Goal: Transaction & Acquisition: Purchase product/service

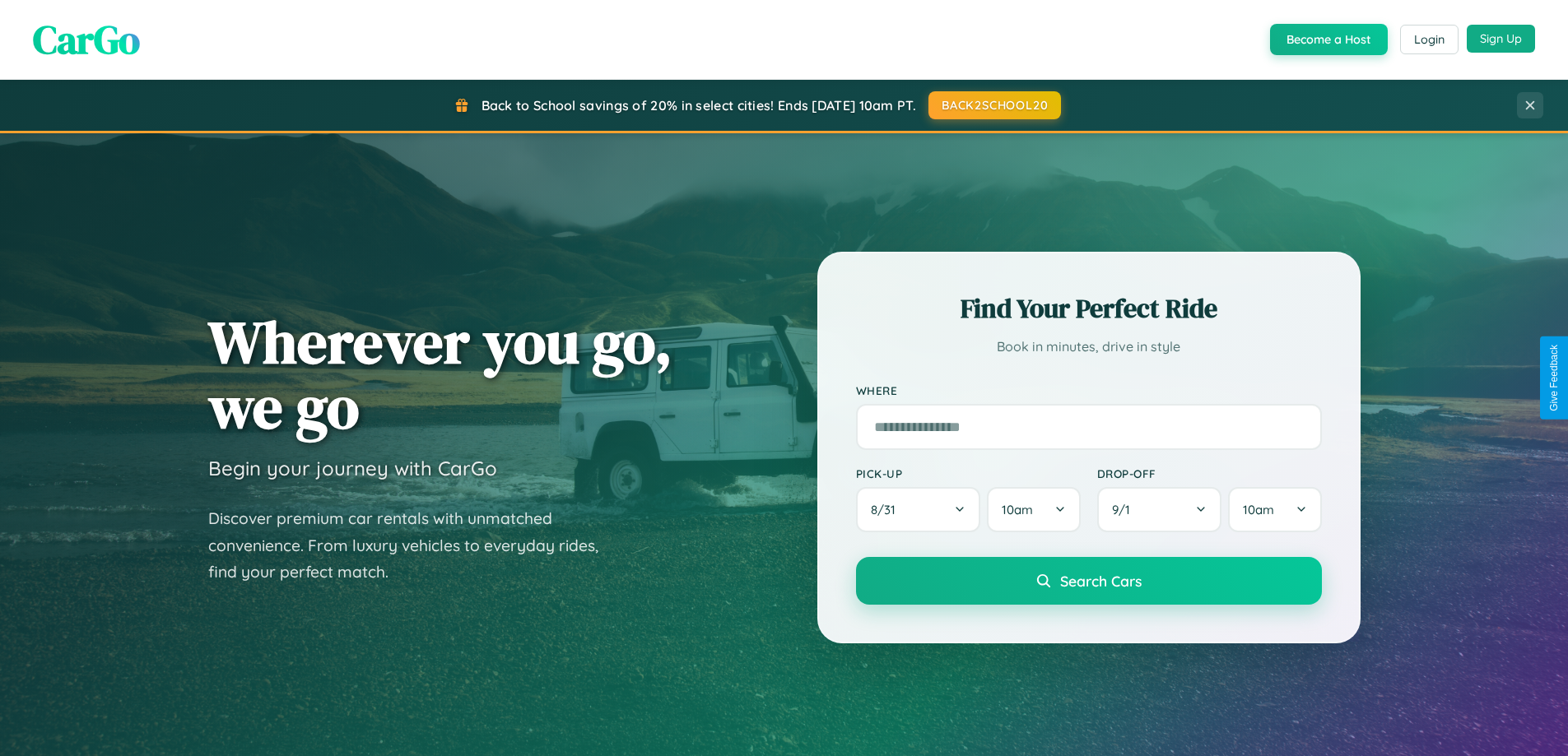
click at [1501, 39] on button "Sign Up" at bounding box center [1501, 39] width 69 height 28
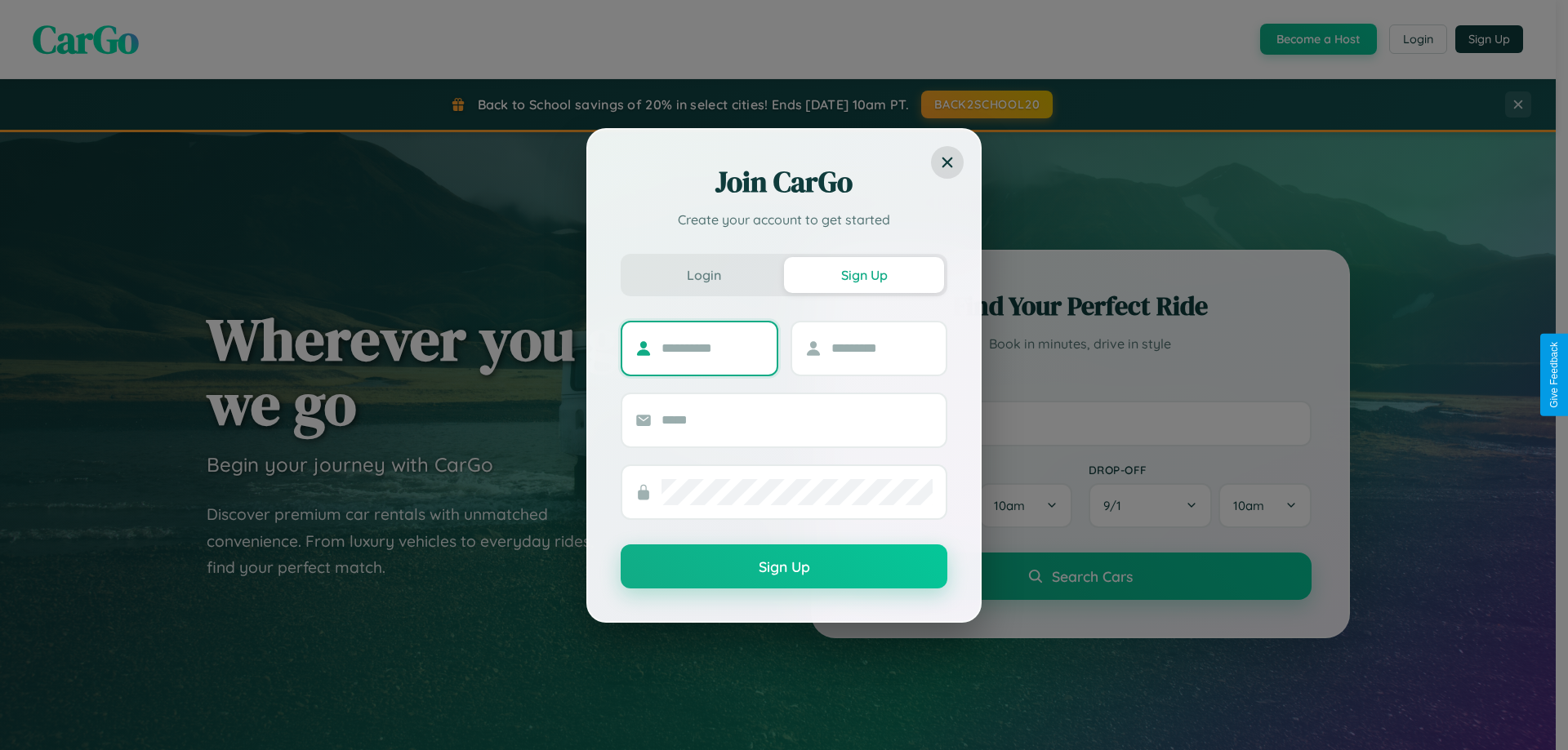
click at [712, 348] on input "text" at bounding box center [712, 348] width 102 height 26
type input "********"
click at [881, 348] on input "text" at bounding box center [882, 348] width 102 height 26
type input "*****"
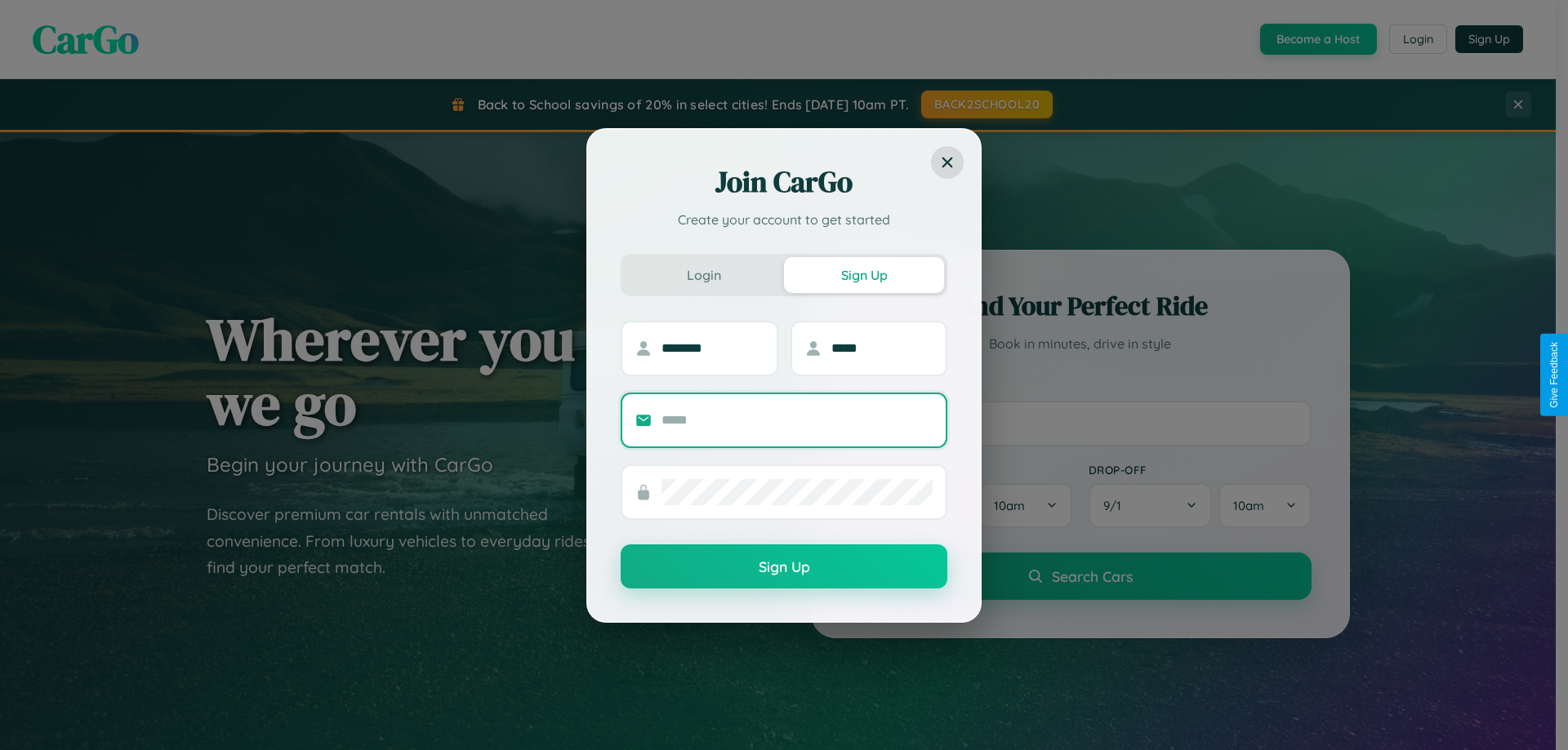
click at [797, 420] on input "text" at bounding box center [797, 420] width 271 height 26
type input "**********"
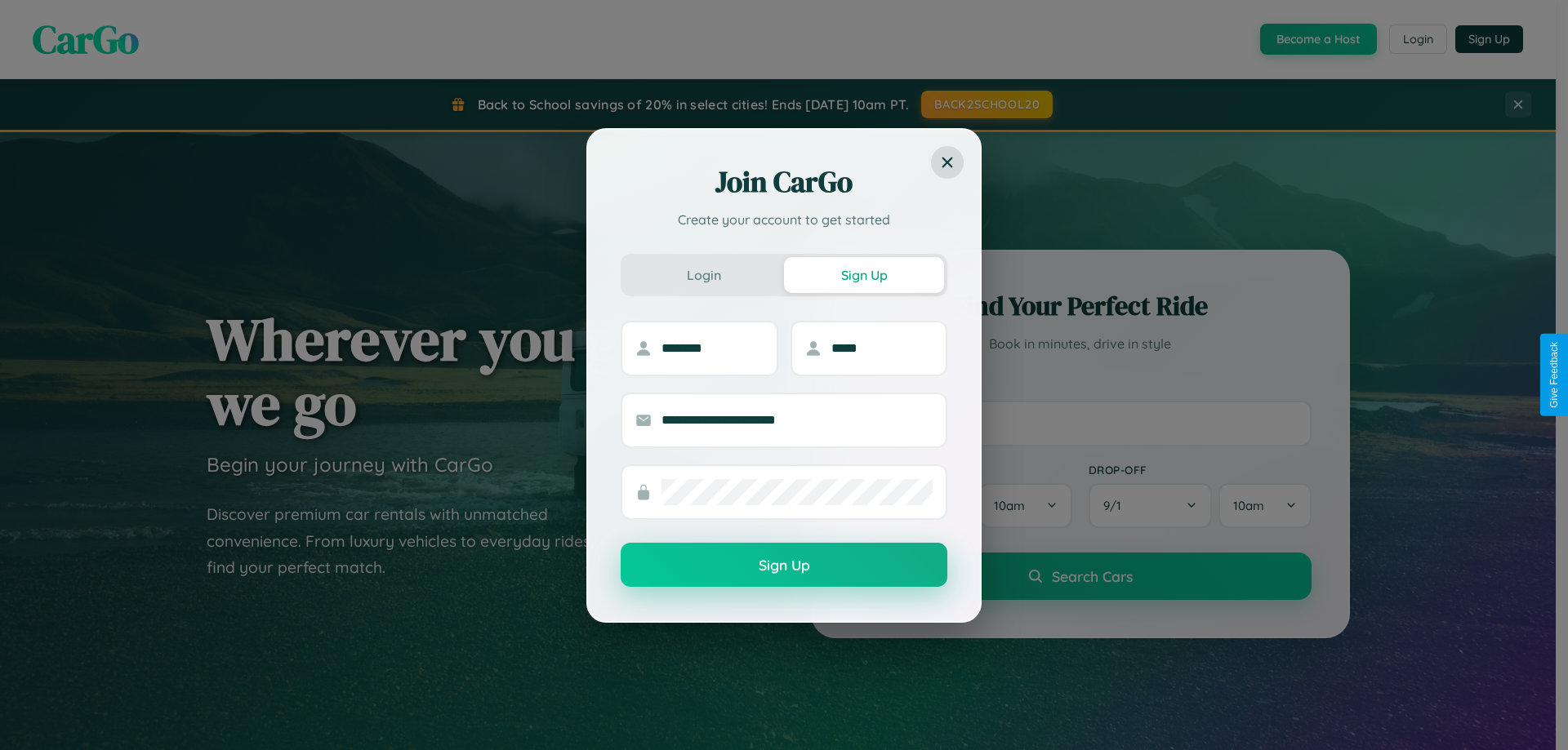
click at [784, 566] on button "Sign Up" at bounding box center [784, 565] width 326 height 44
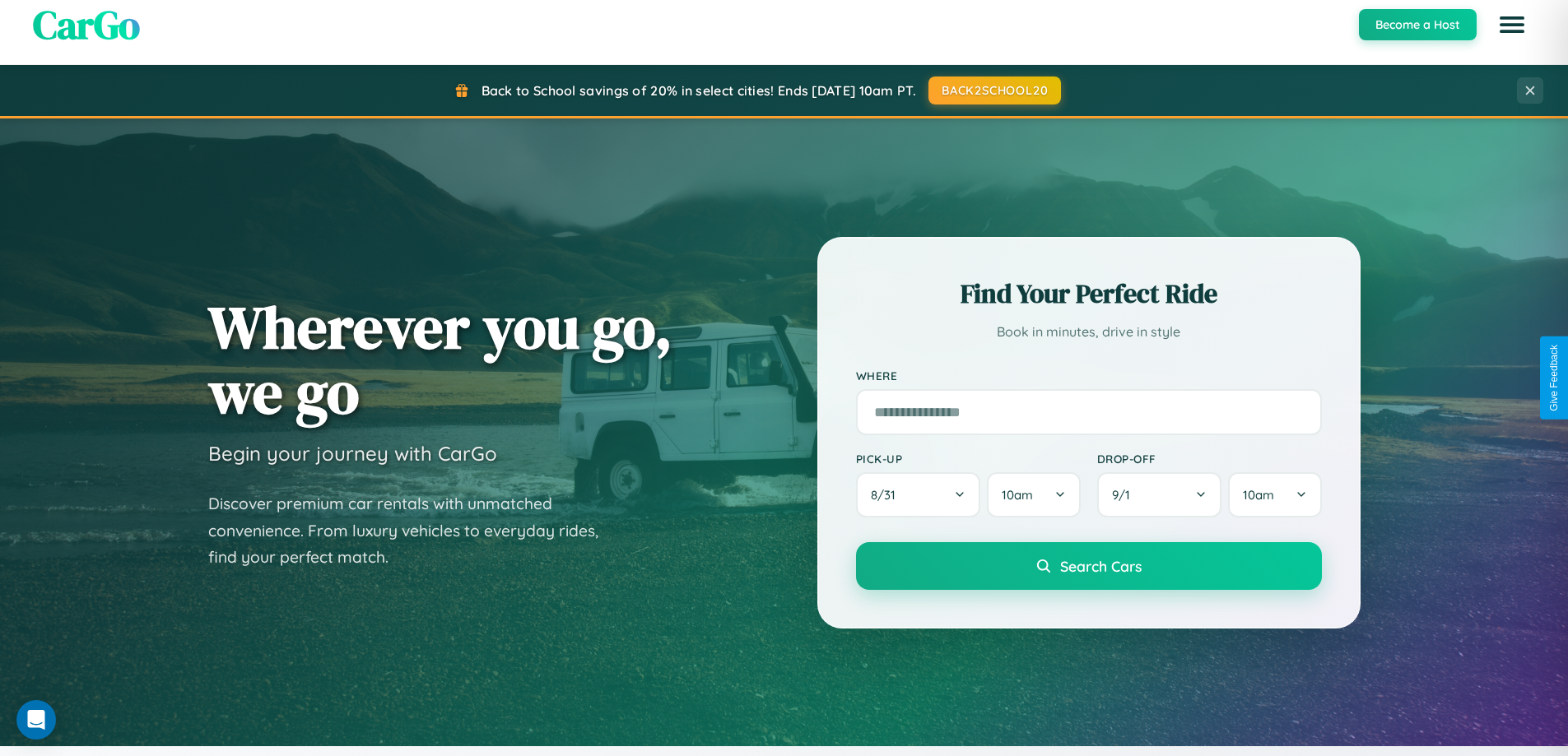
scroll to position [710, 0]
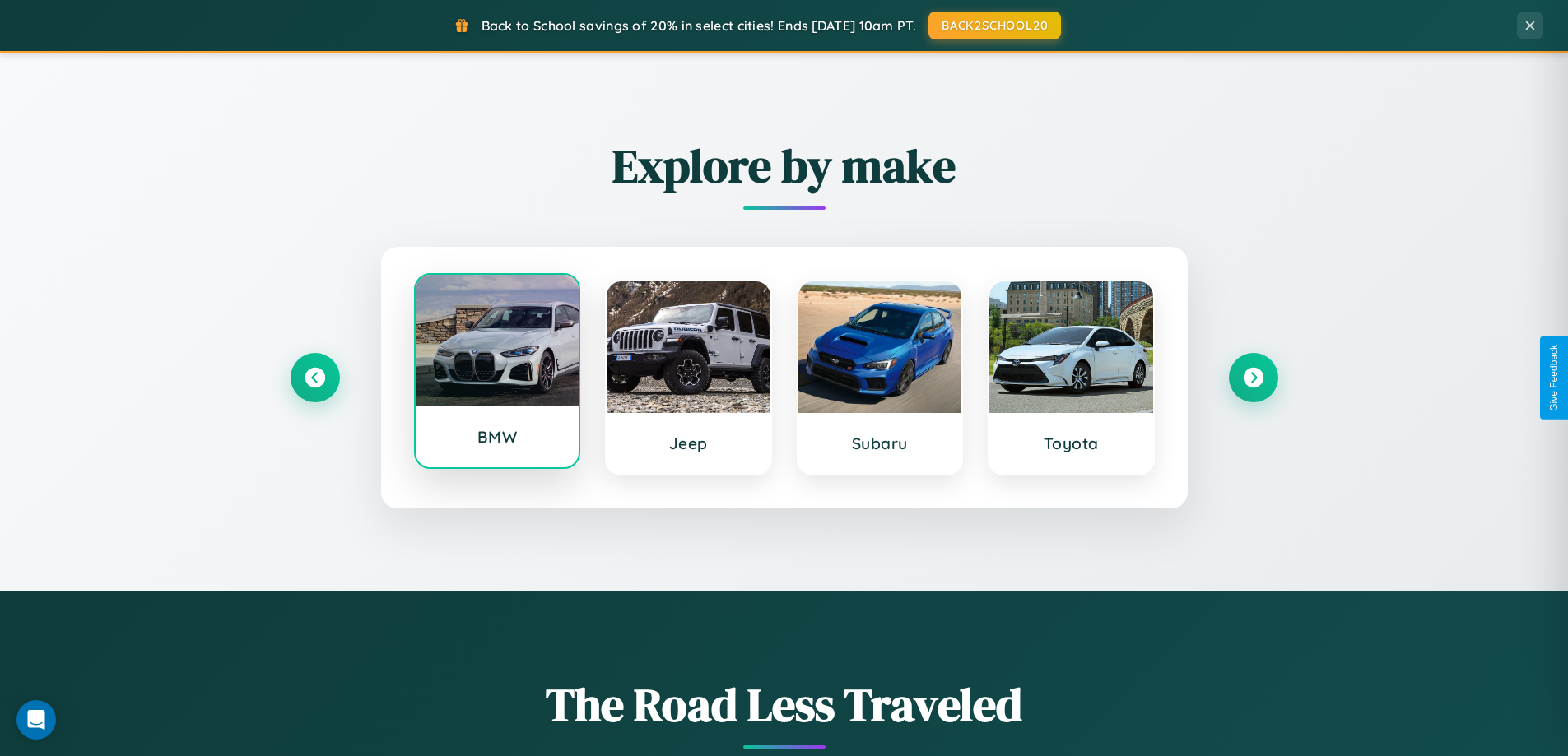
click at [496, 378] on div at bounding box center [498, 341] width 163 height 132
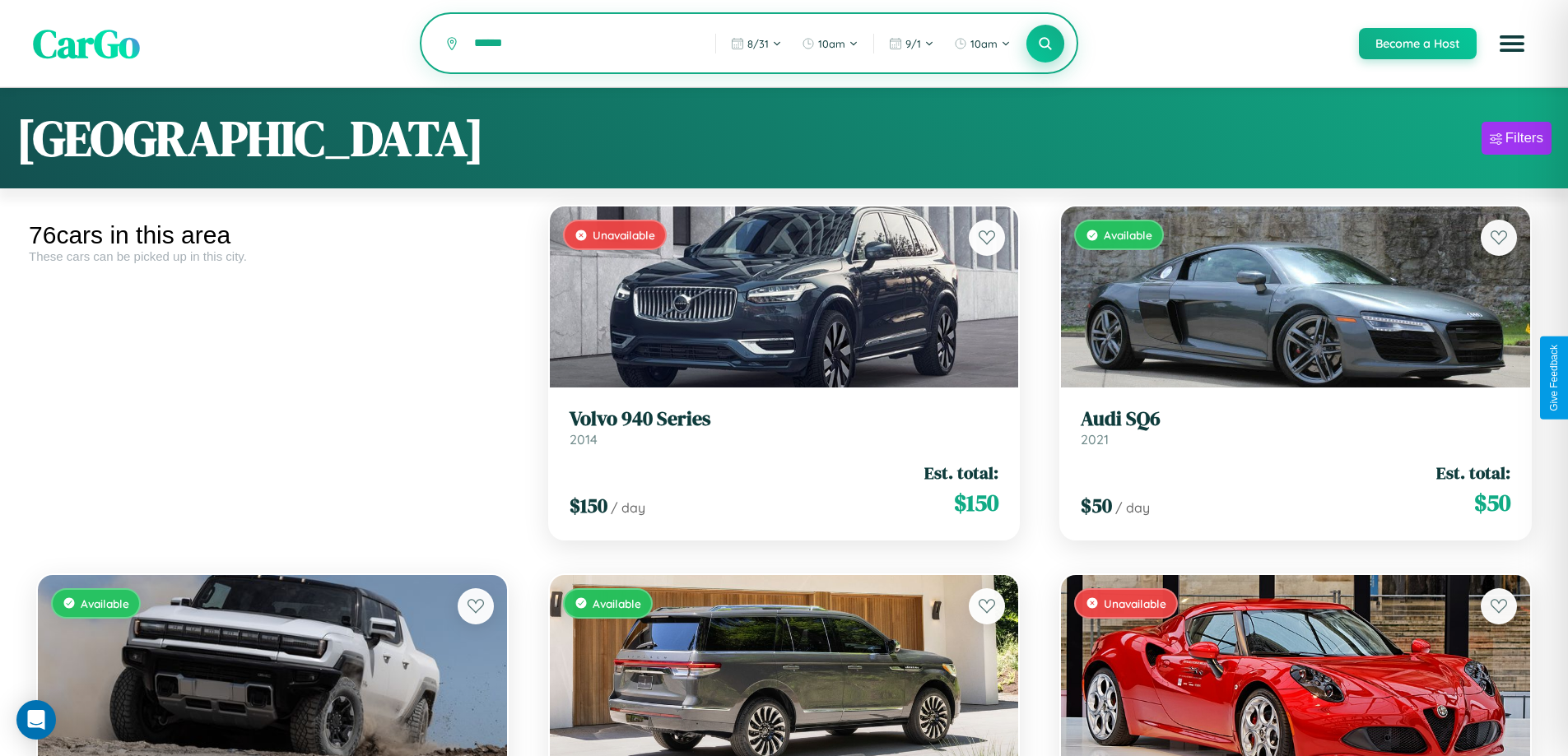
type input "******"
click at [1045, 45] on icon at bounding box center [1046, 43] width 16 height 16
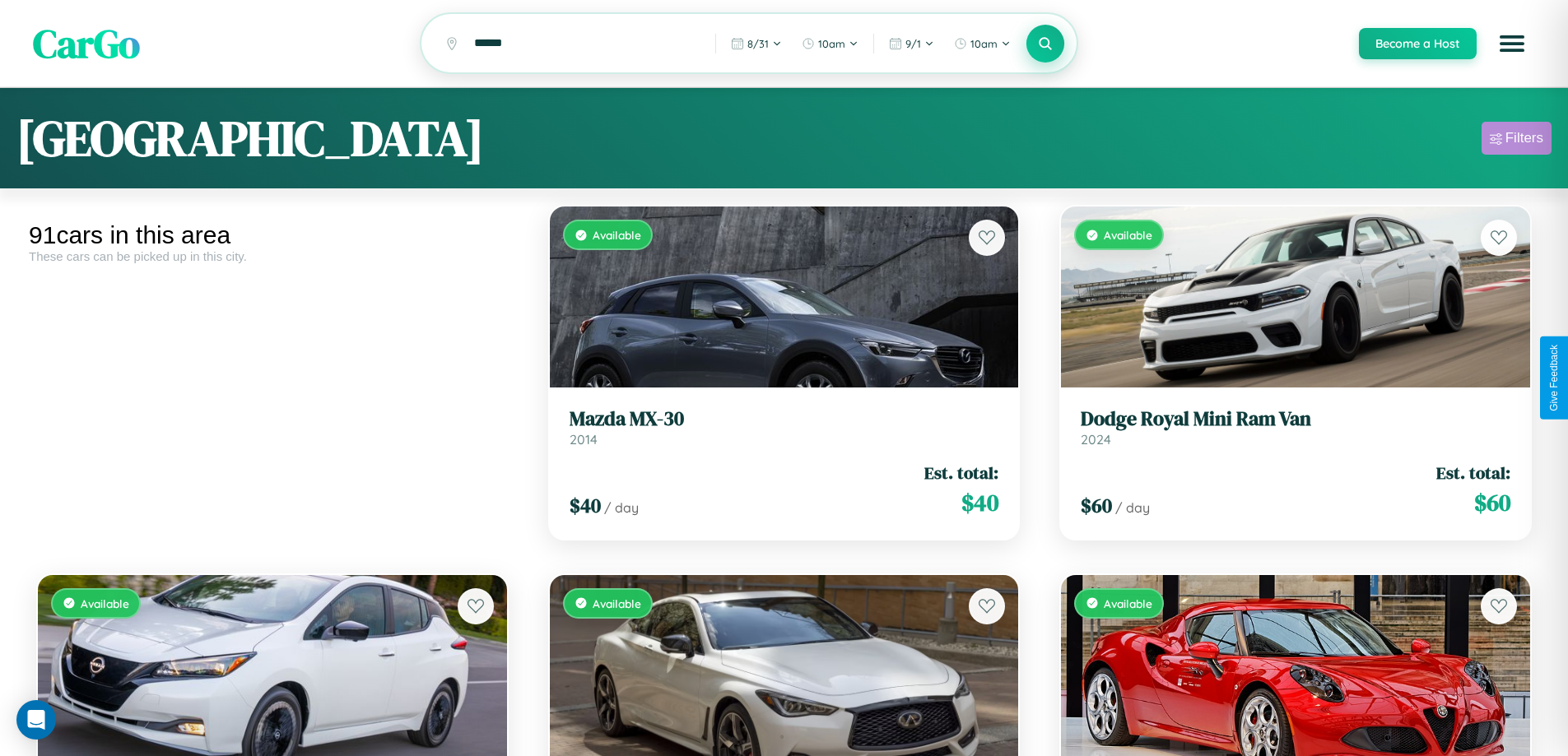
click at [1516, 141] on div "Filters" at bounding box center [1524, 138] width 38 height 17
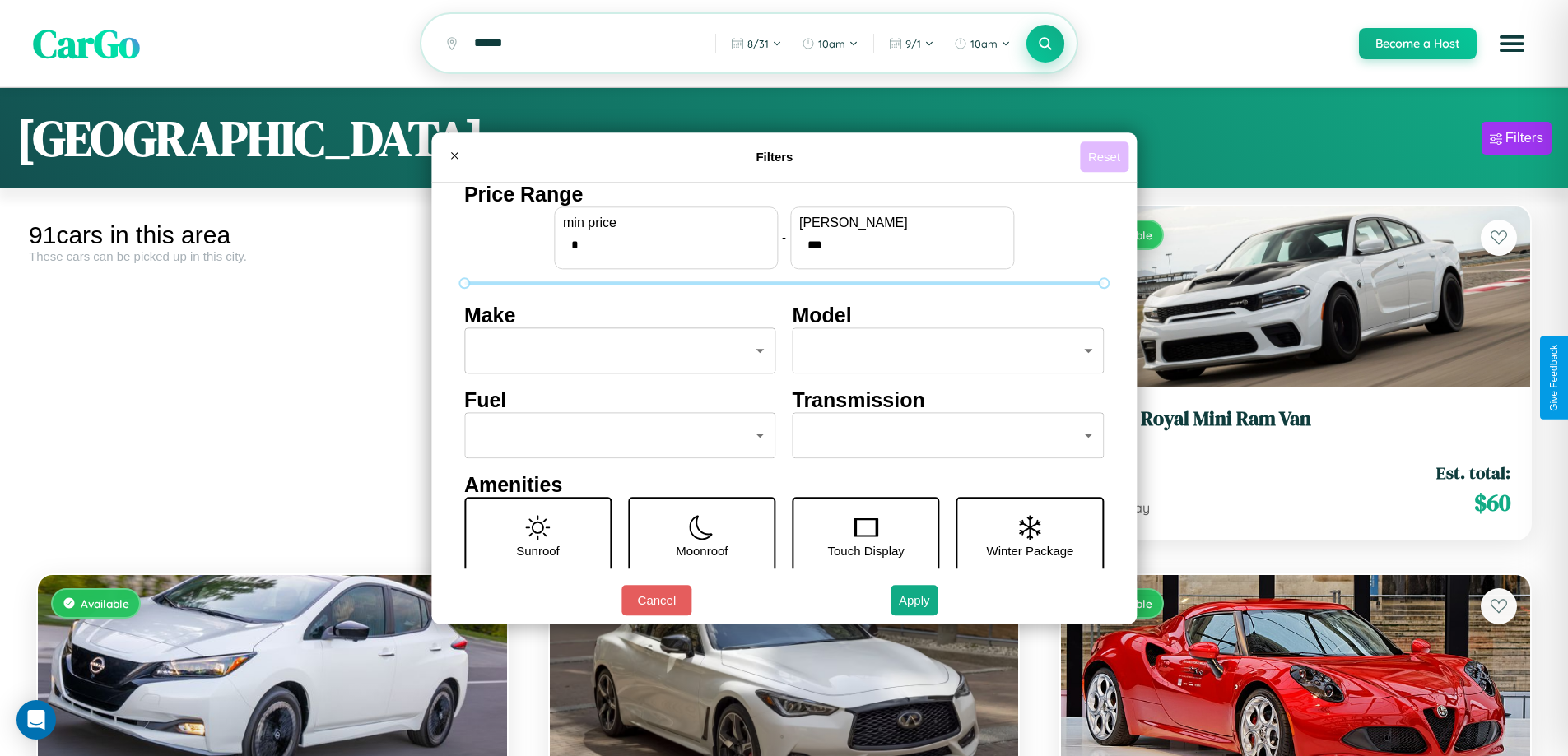
click at [1106, 156] on button "Reset" at bounding box center [1104, 156] width 48 height 31
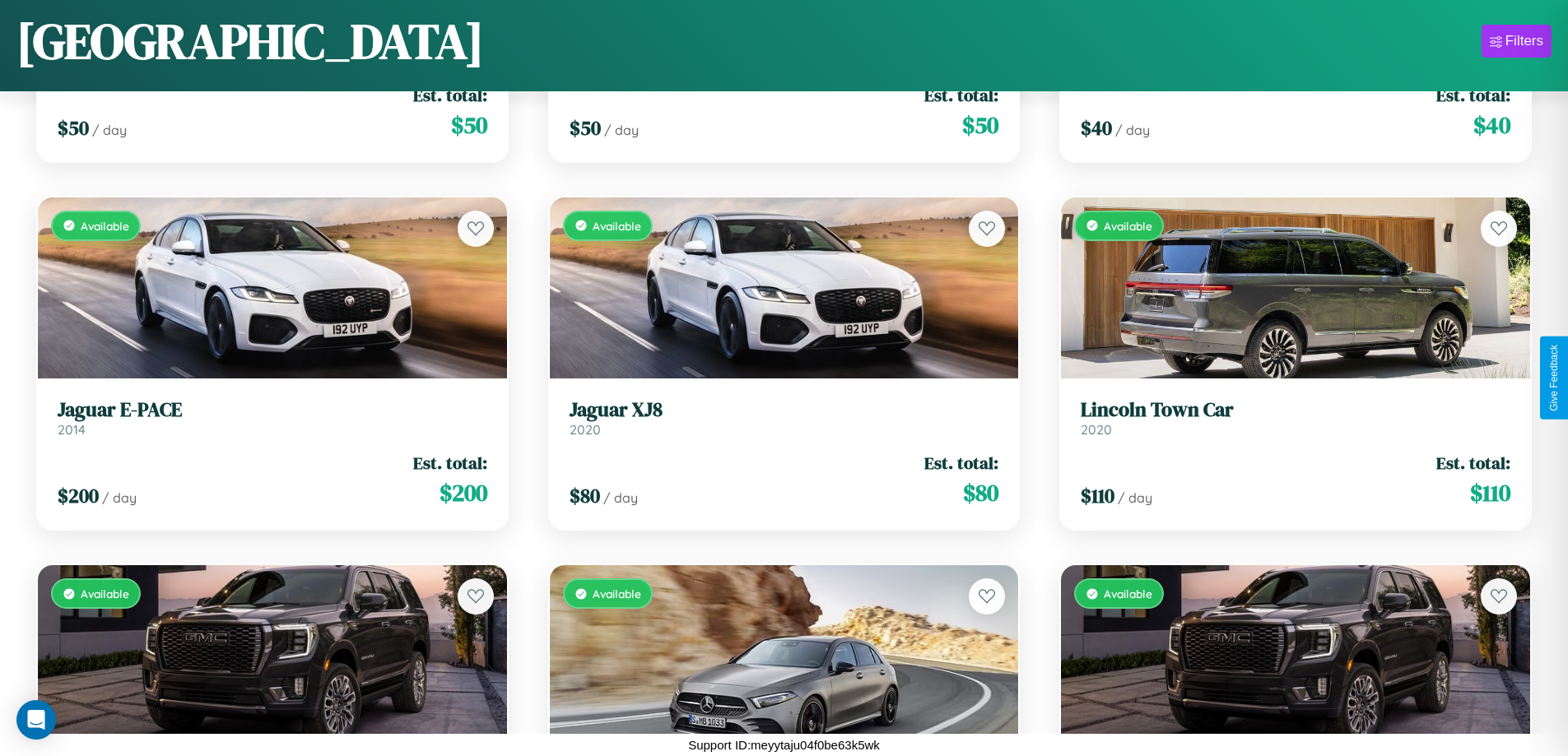
scroll to position [2443, 0]
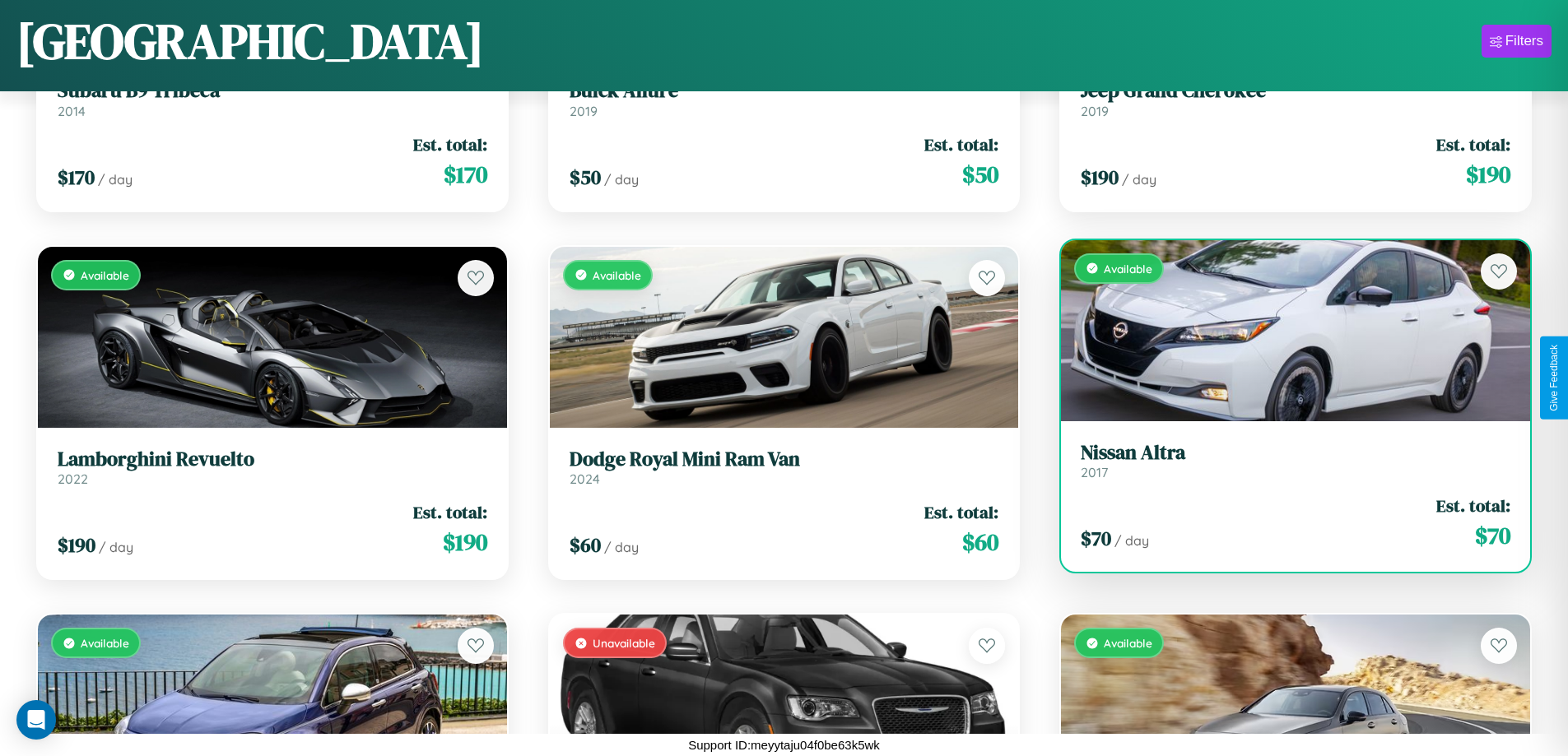
click at [1285, 465] on h3 "Nissan Altra" at bounding box center [1296, 453] width 430 height 24
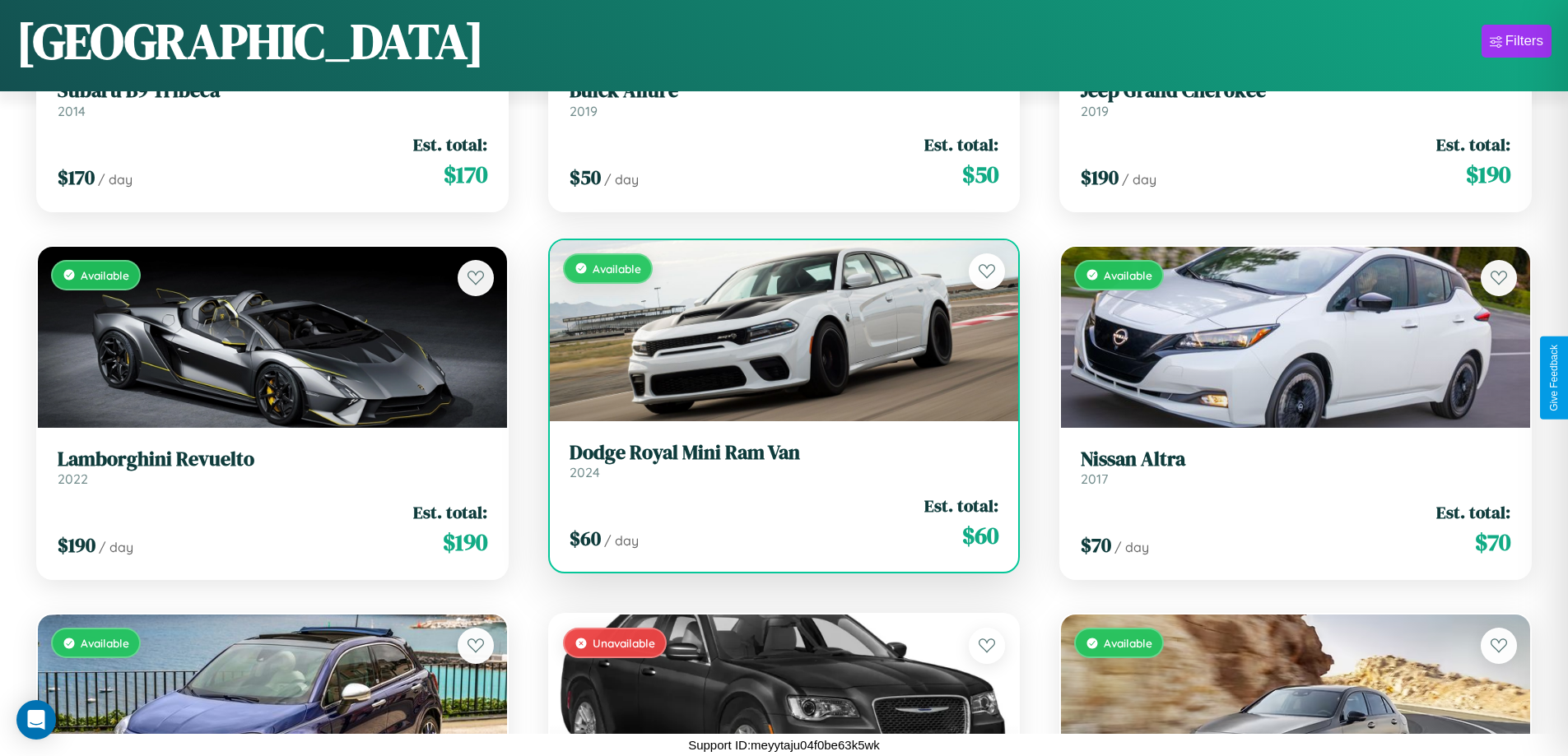
scroll to position [6498, 0]
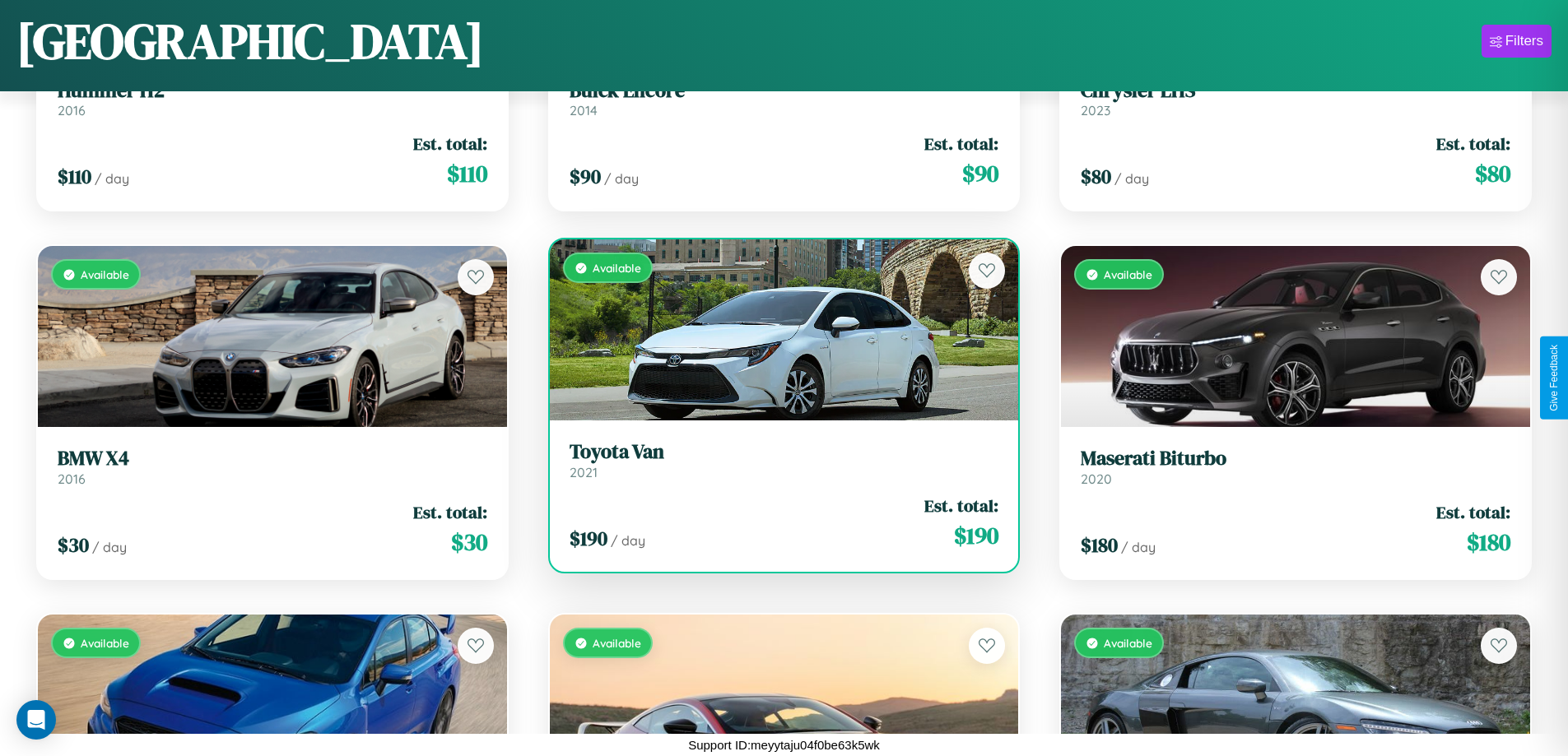
click at [777, 460] on h3 "Toyota Van" at bounding box center [784, 452] width 430 height 24
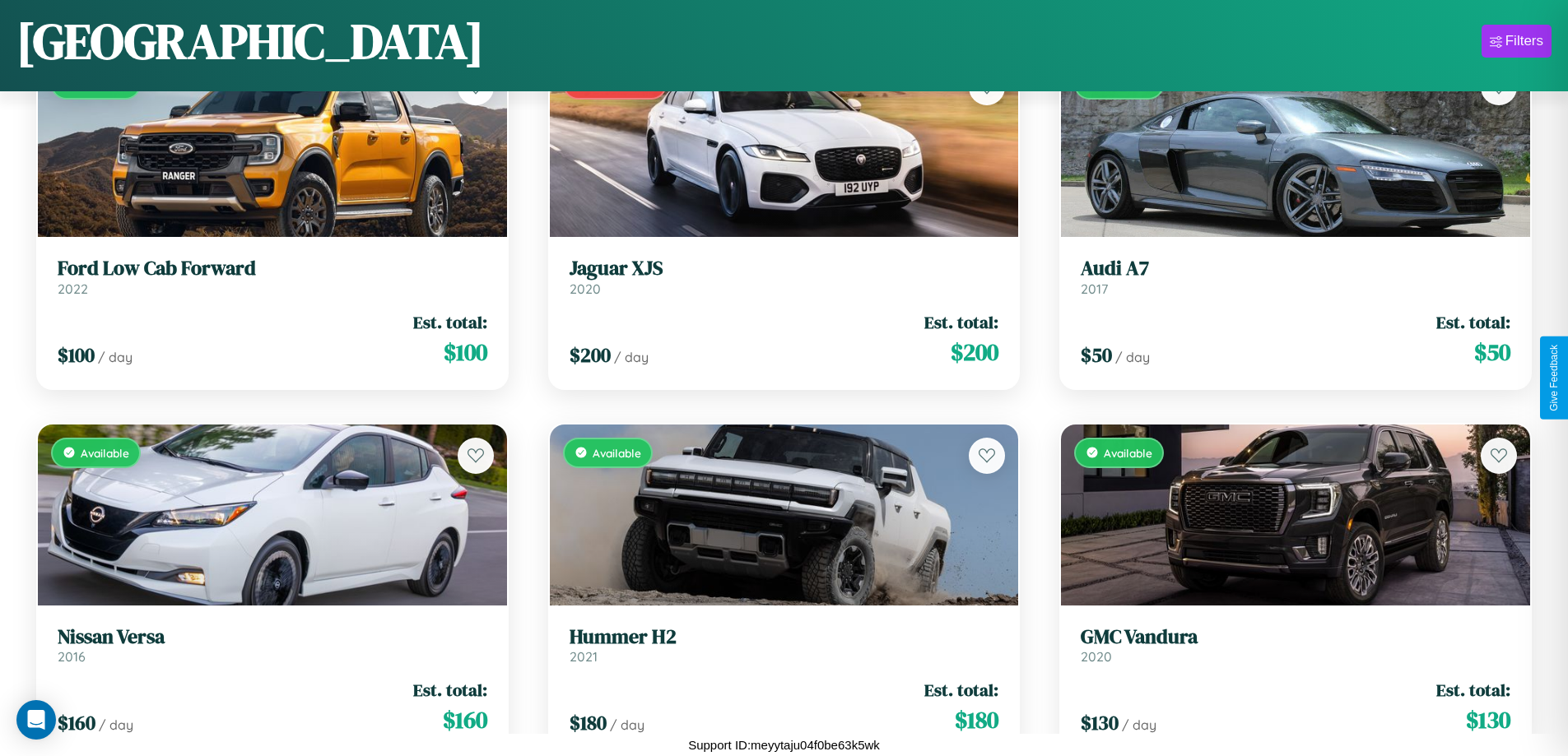
scroll to position [3917, 0]
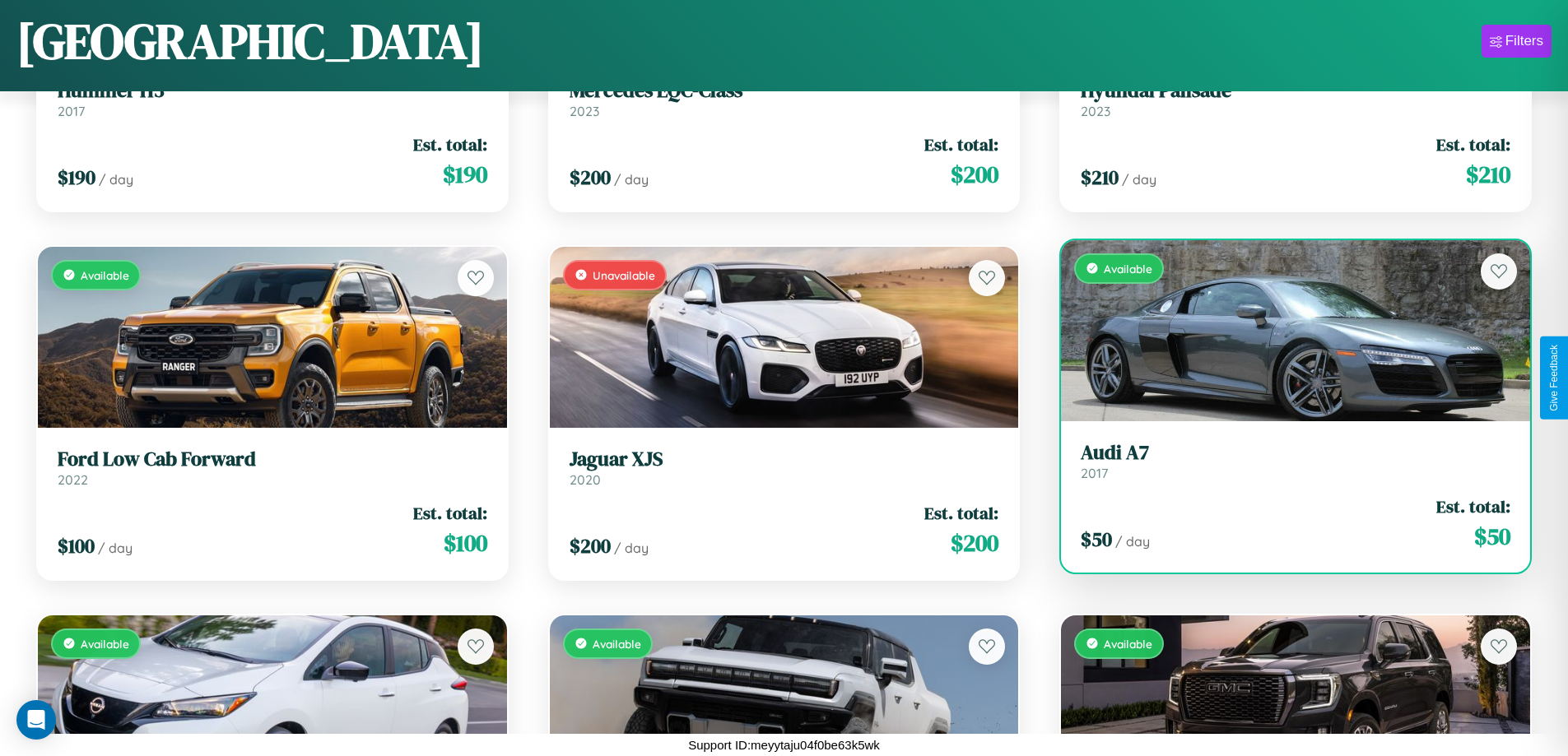
click at [1285, 466] on link "Audi A7 2017" at bounding box center [1296, 461] width 430 height 40
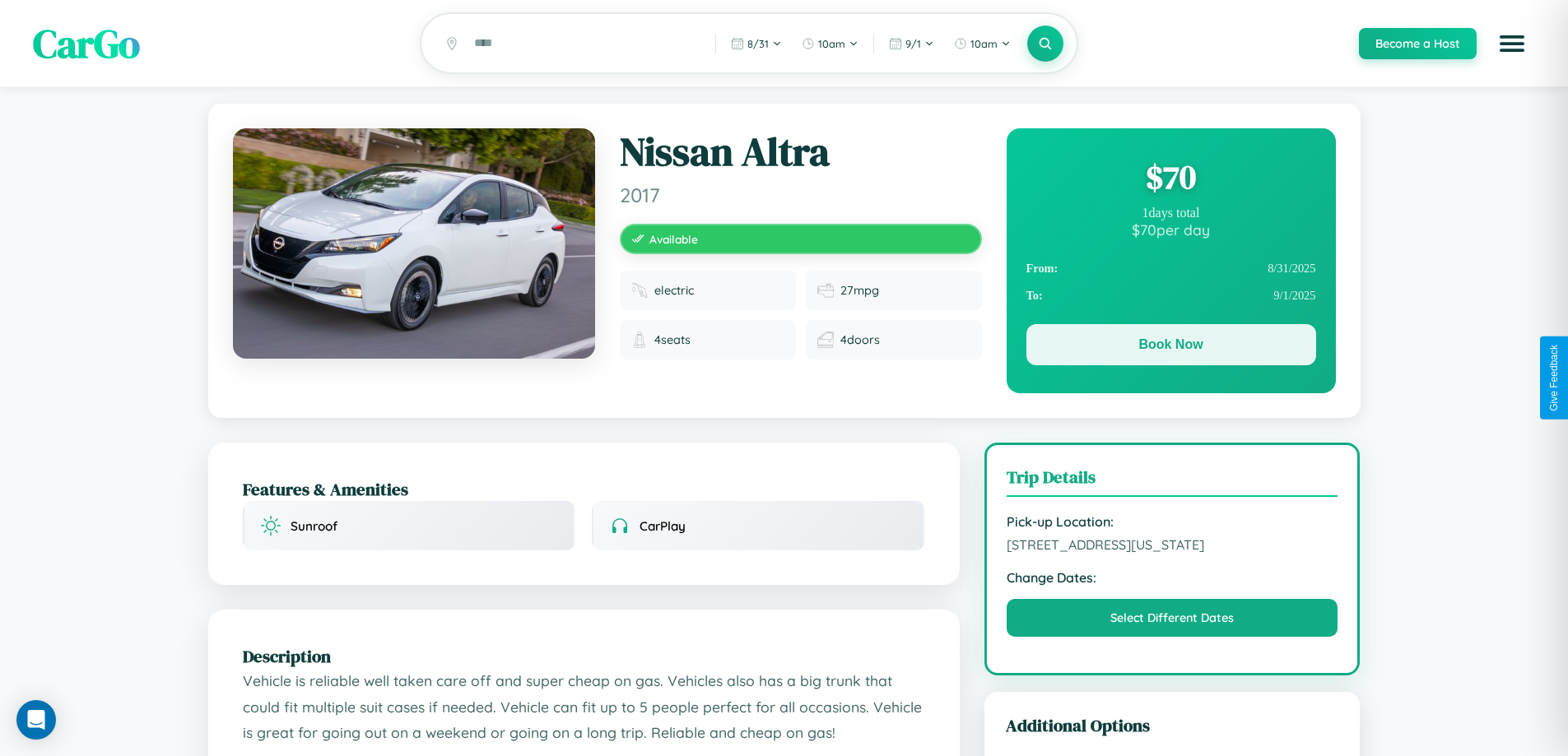
click at [1170, 347] on button "Book Now" at bounding box center [1171, 345] width 290 height 41
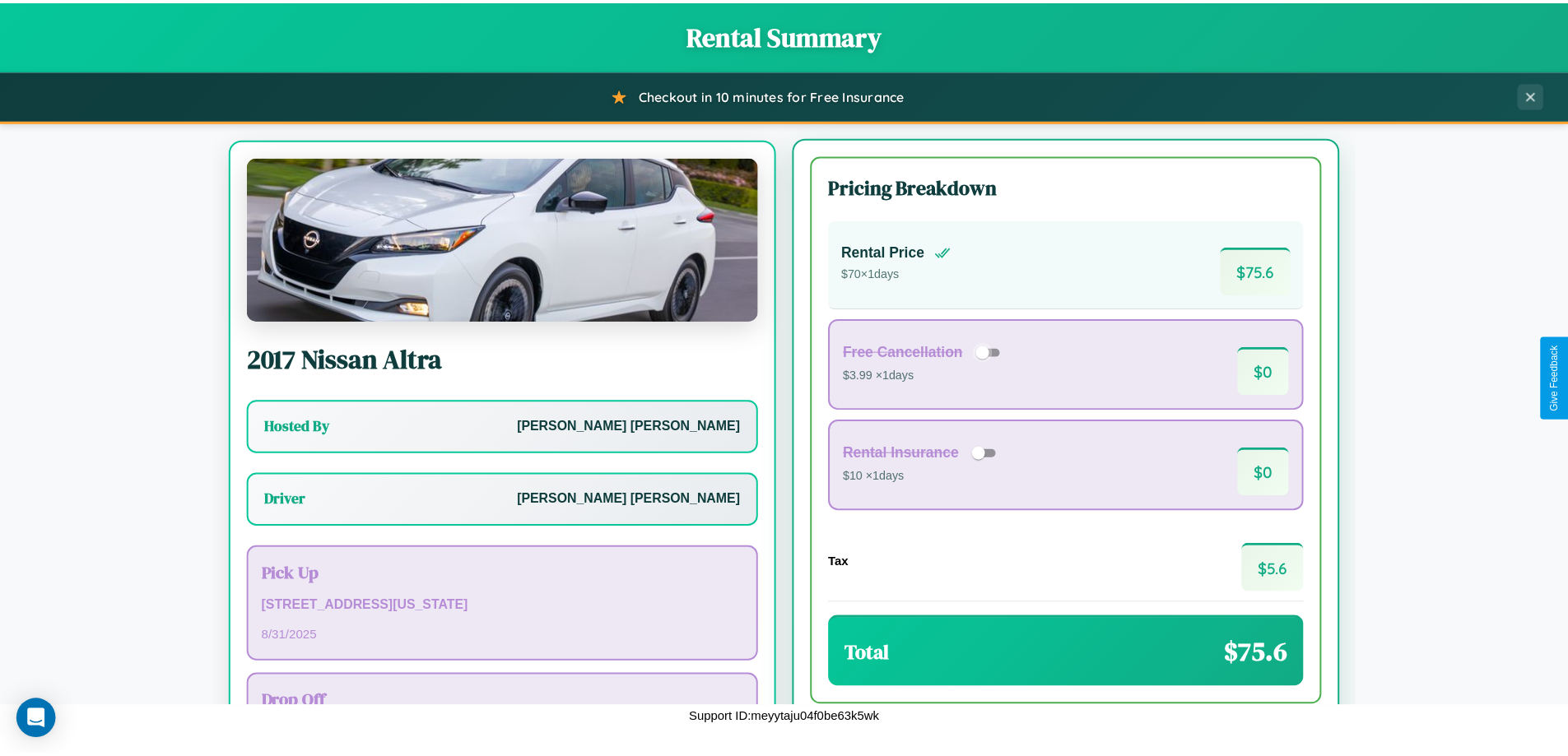
scroll to position [76, 0]
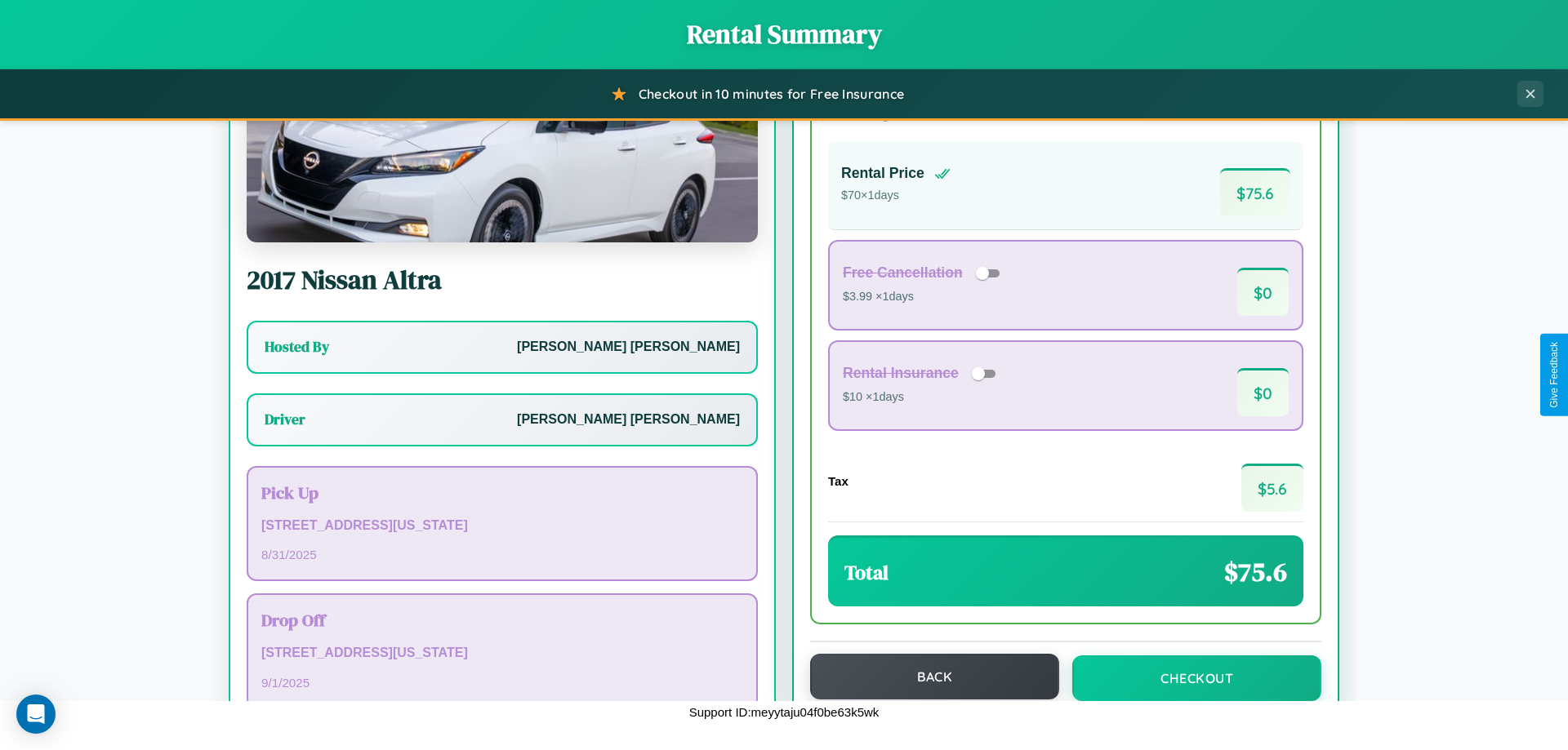
click at [927, 677] on button "Back" at bounding box center [934, 677] width 249 height 46
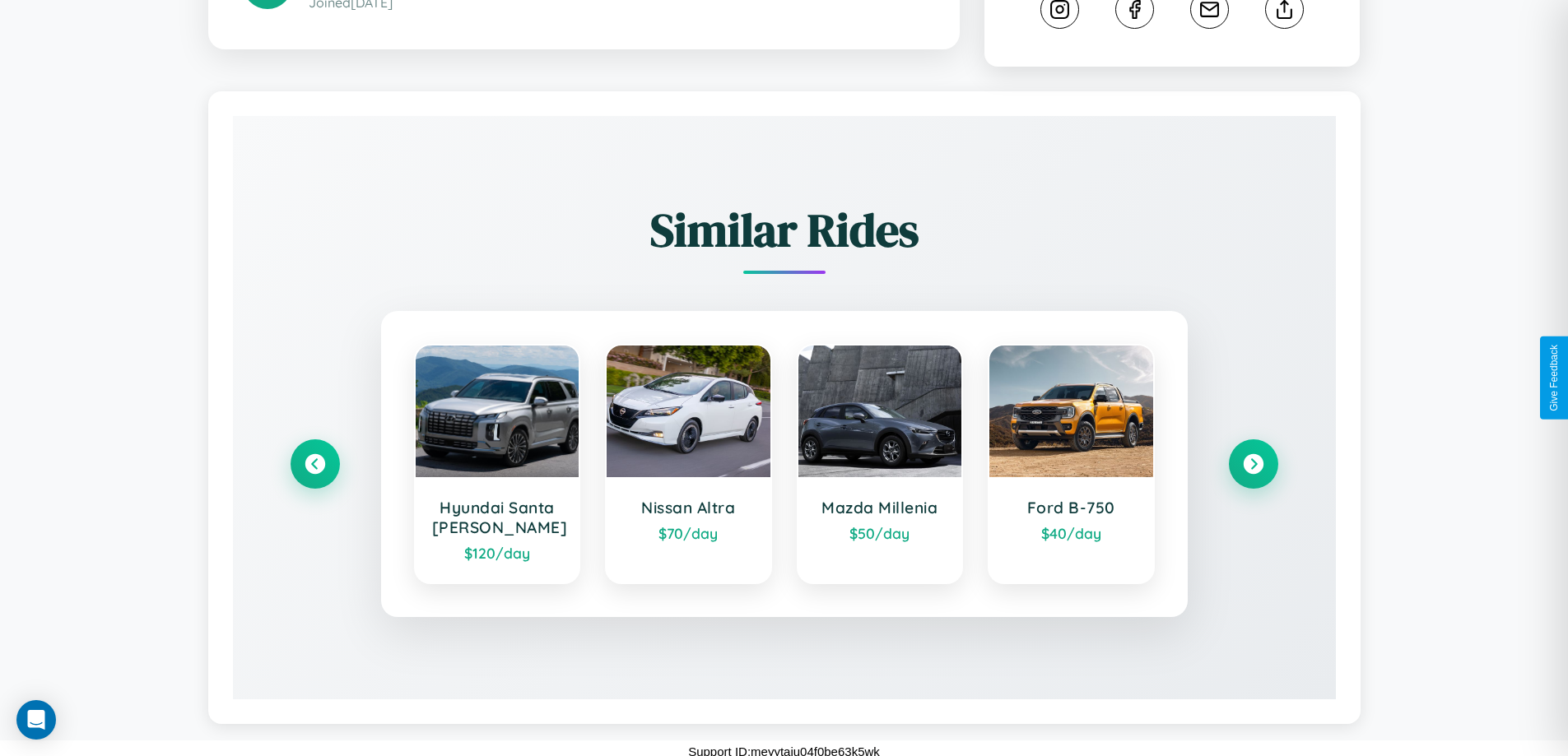
scroll to position [916, 0]
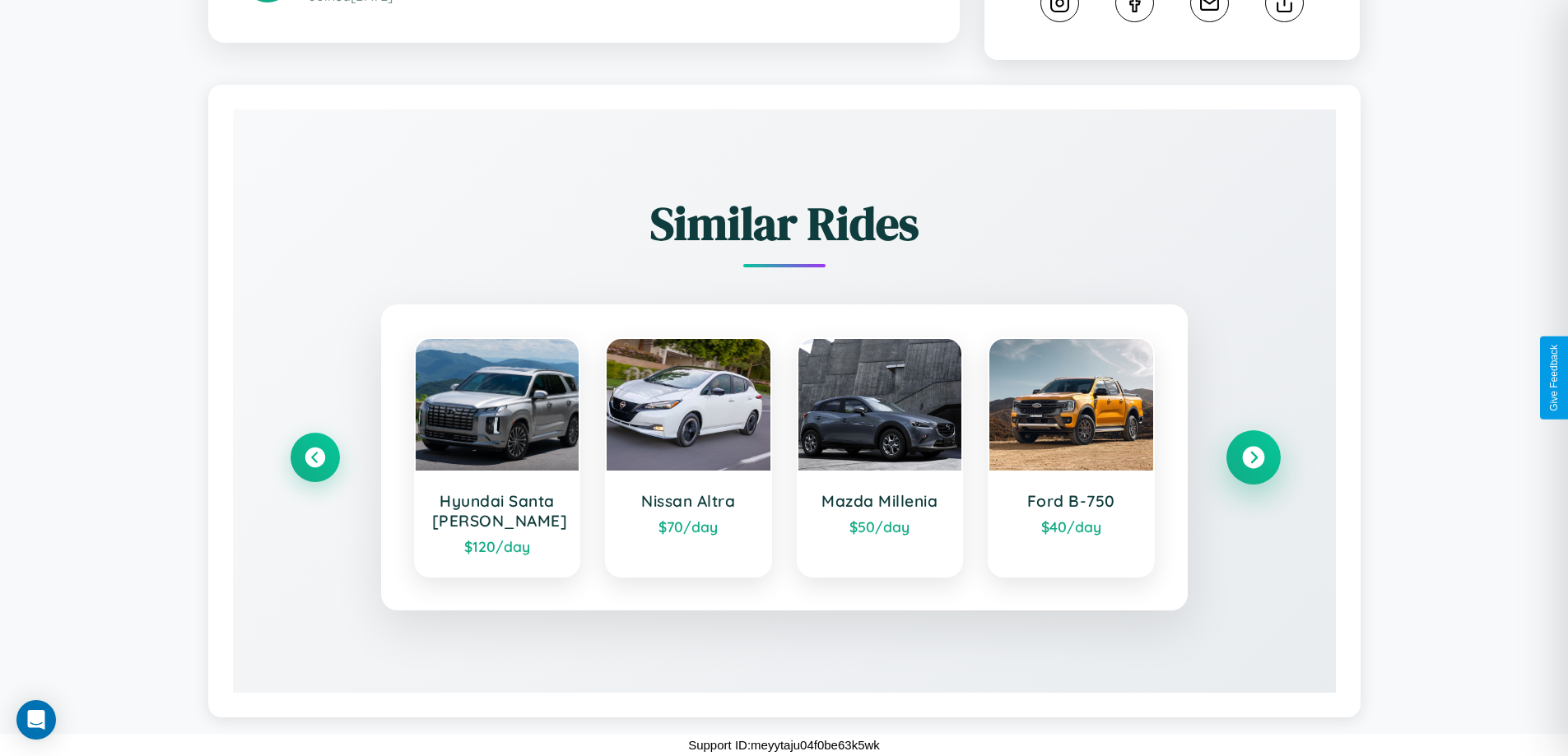
click at [1253, 458] on icon at bounding box center [1253, 458] width 22 height 22
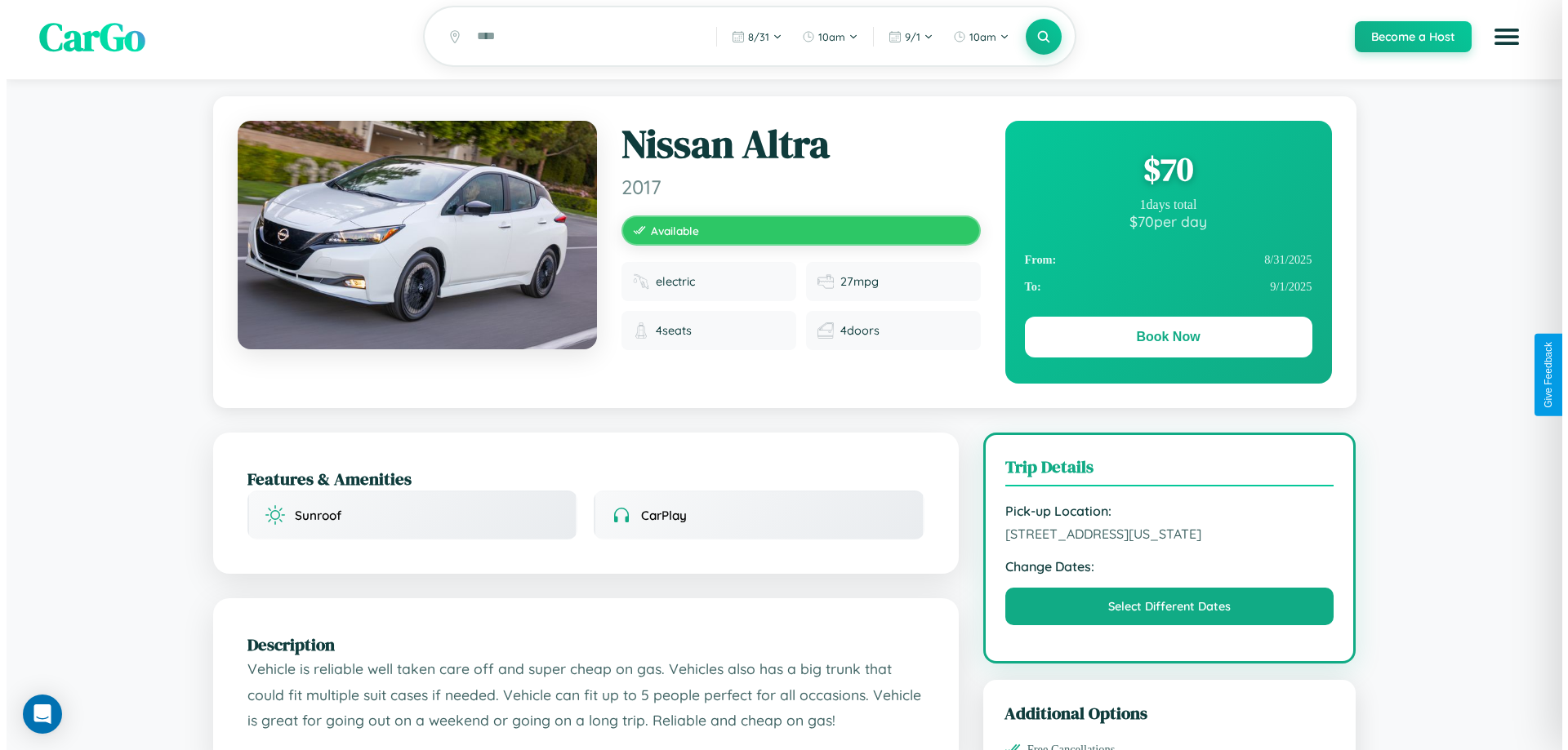
scroll to position [0, 0]
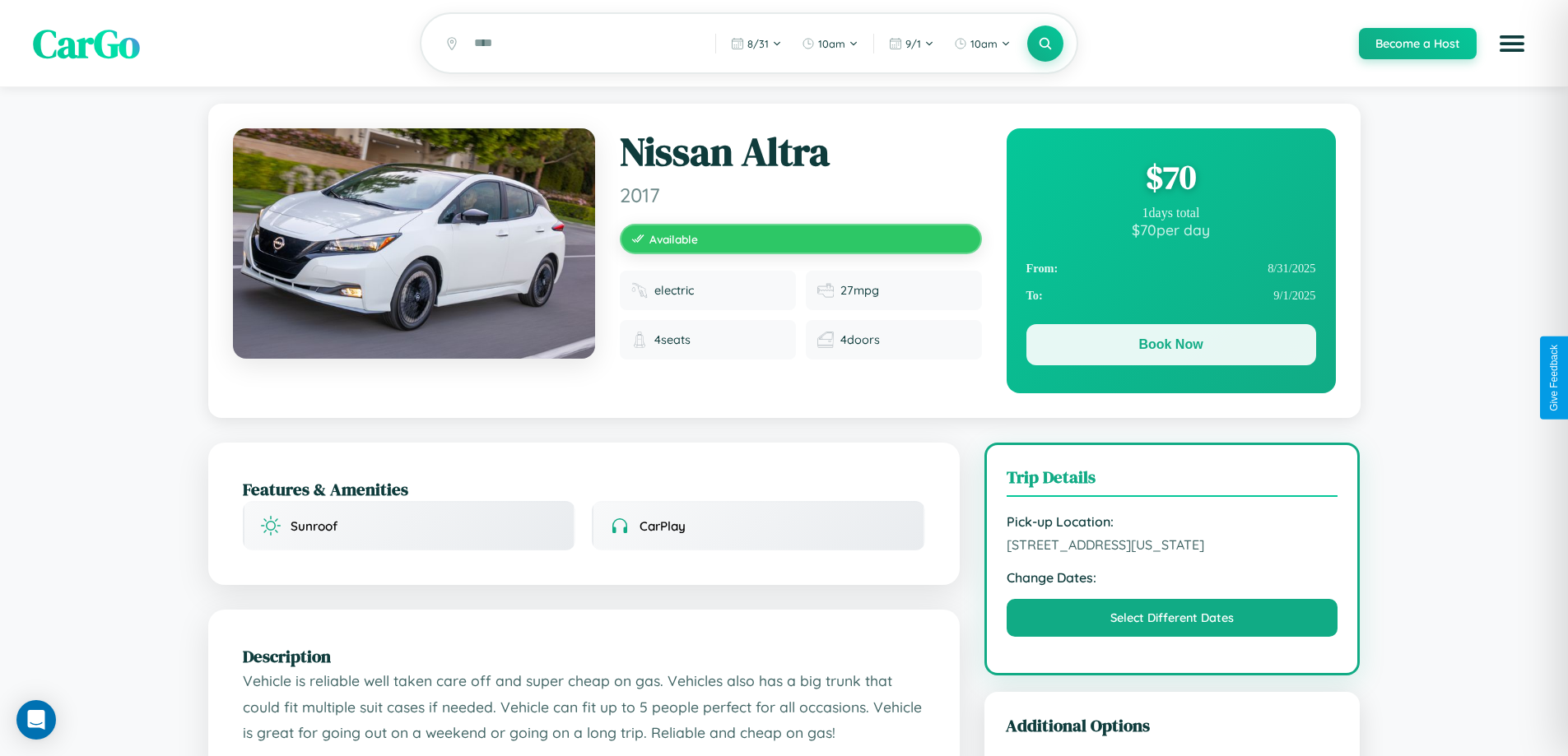
click at [1170, 347] on button "Book Now" at bounding box center [1171, 345] width 290 height 41
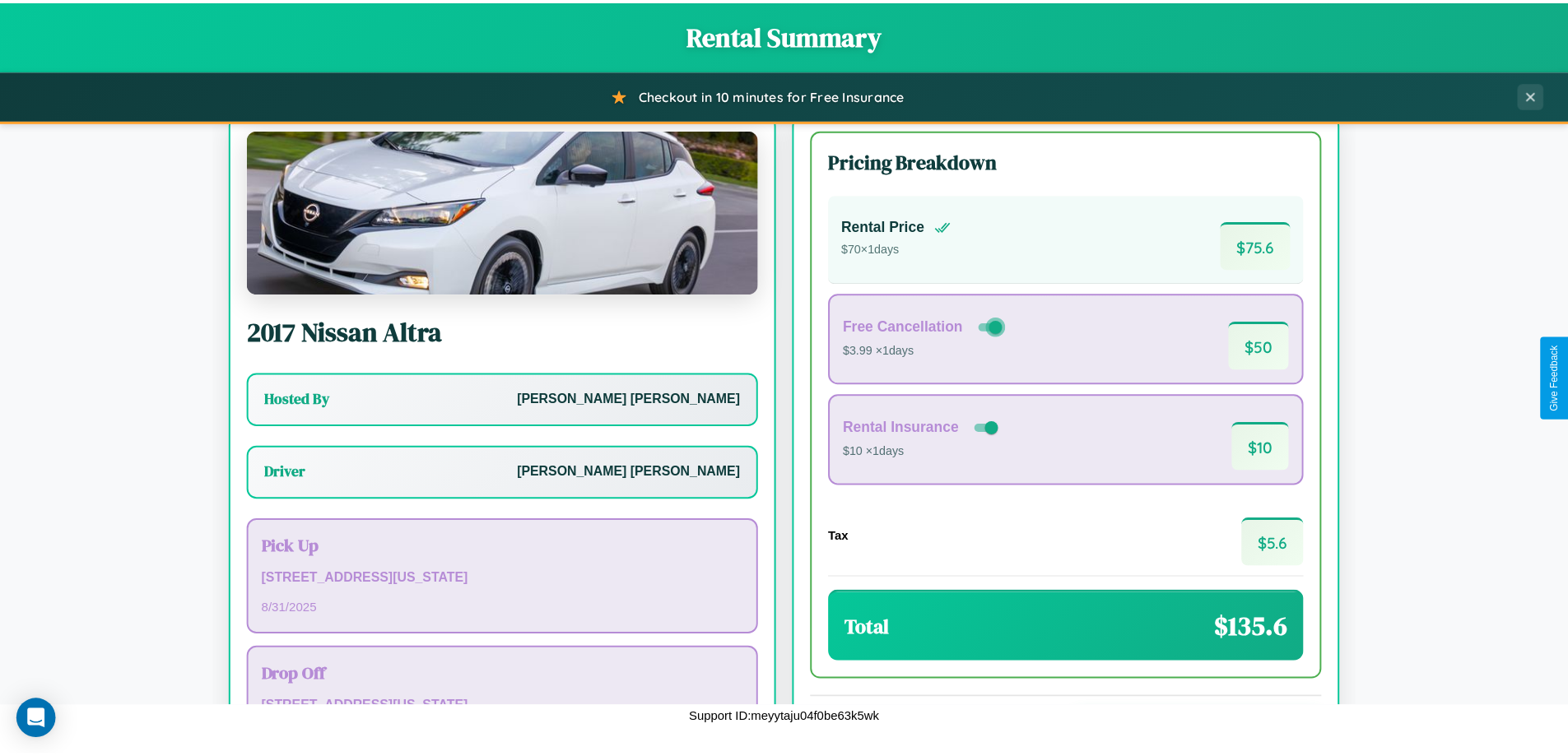
scroll to position [119, 0]
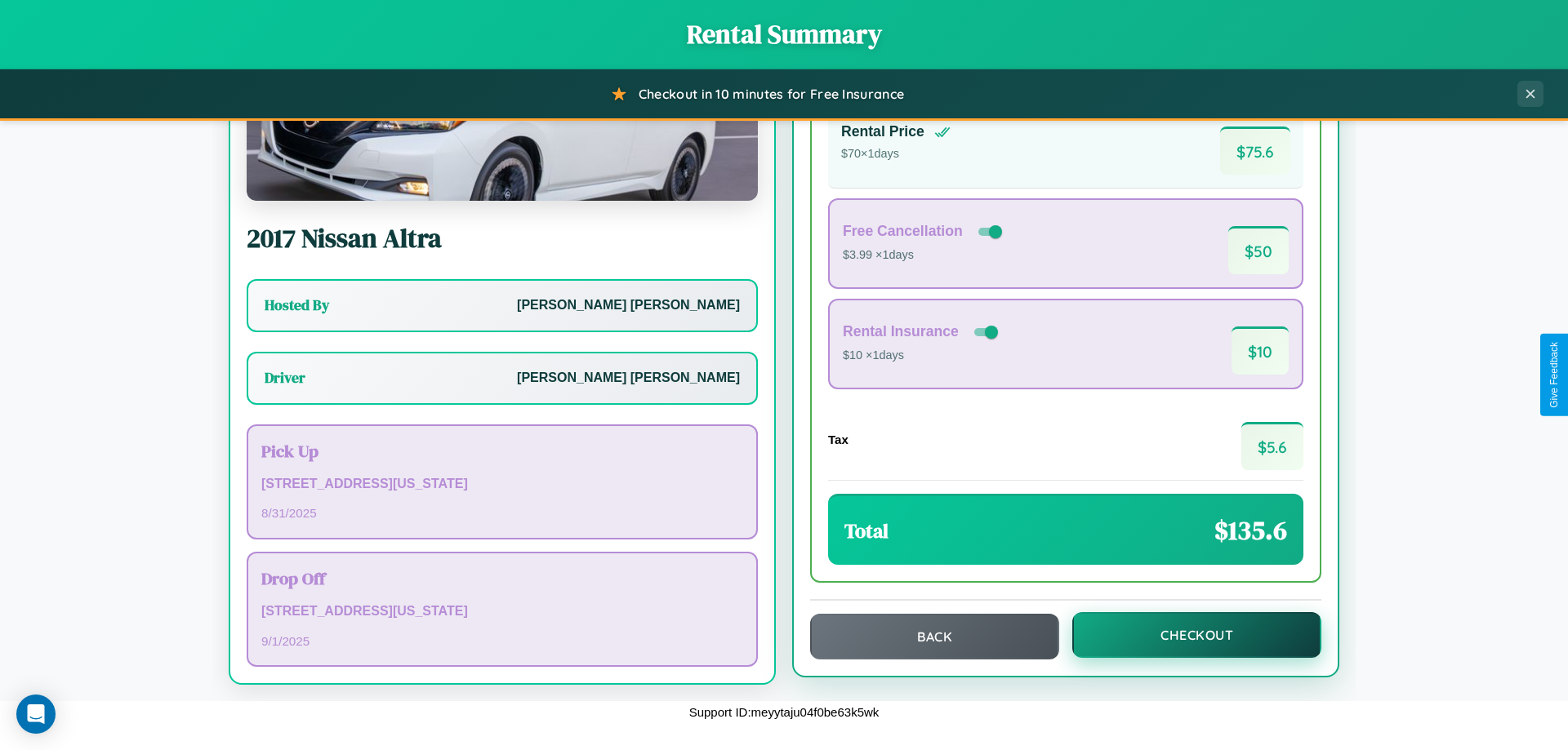
click at [1186, 635] on button "Checkout" at bounding box center [1197, 636] width 249 height 46
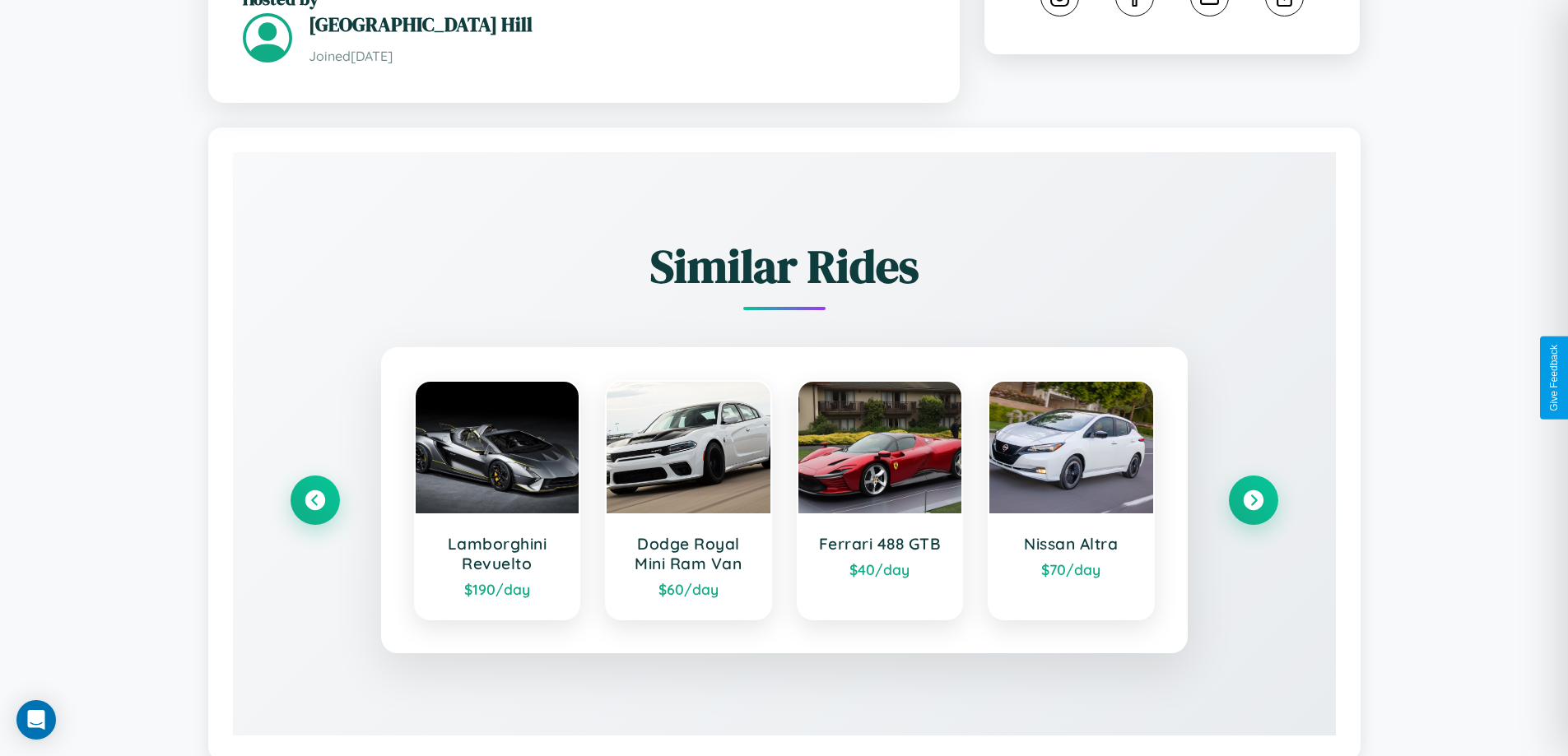
scroll to position [965, 0]
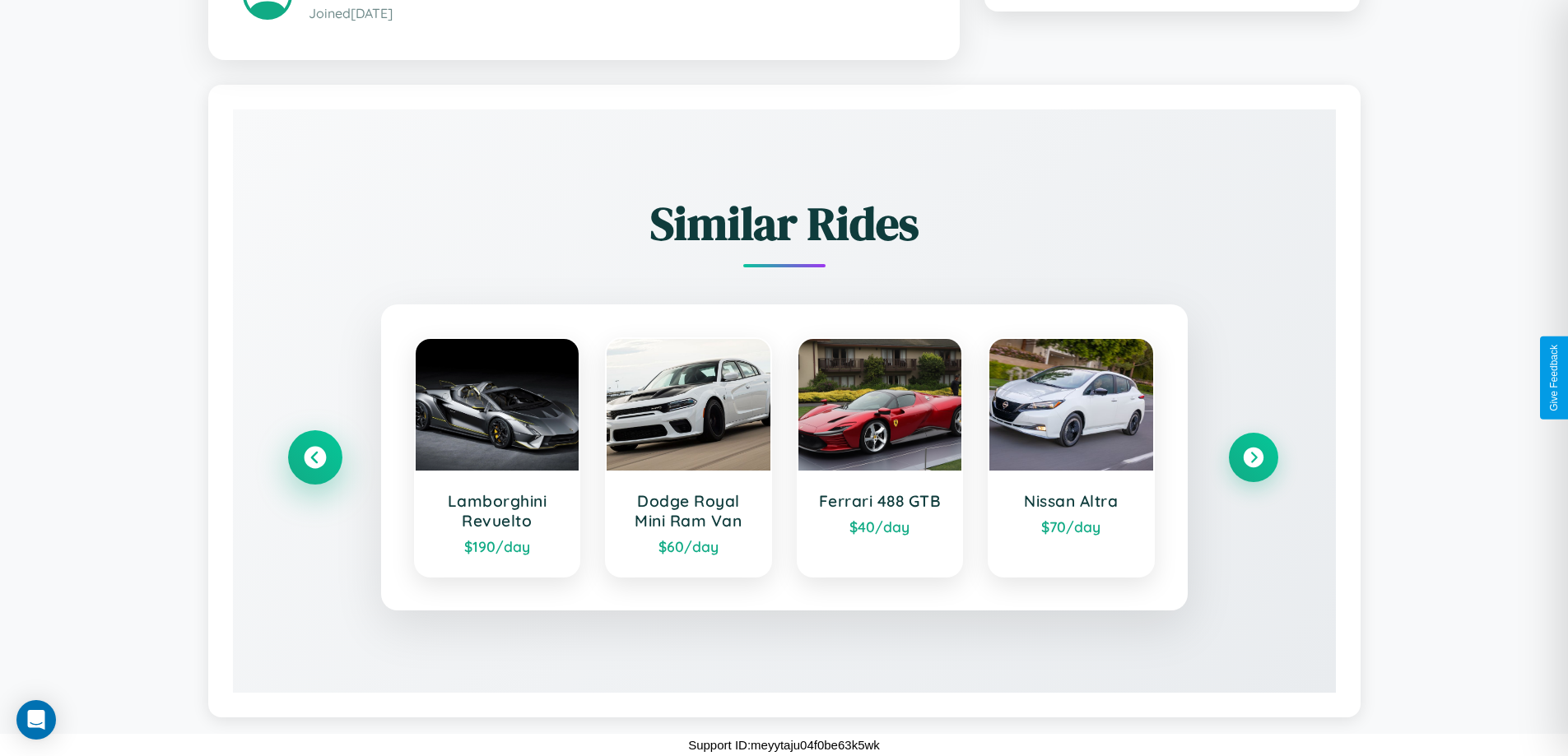
click at [315, 457] on icon at bounding box center [315, 457] width 22 height 22
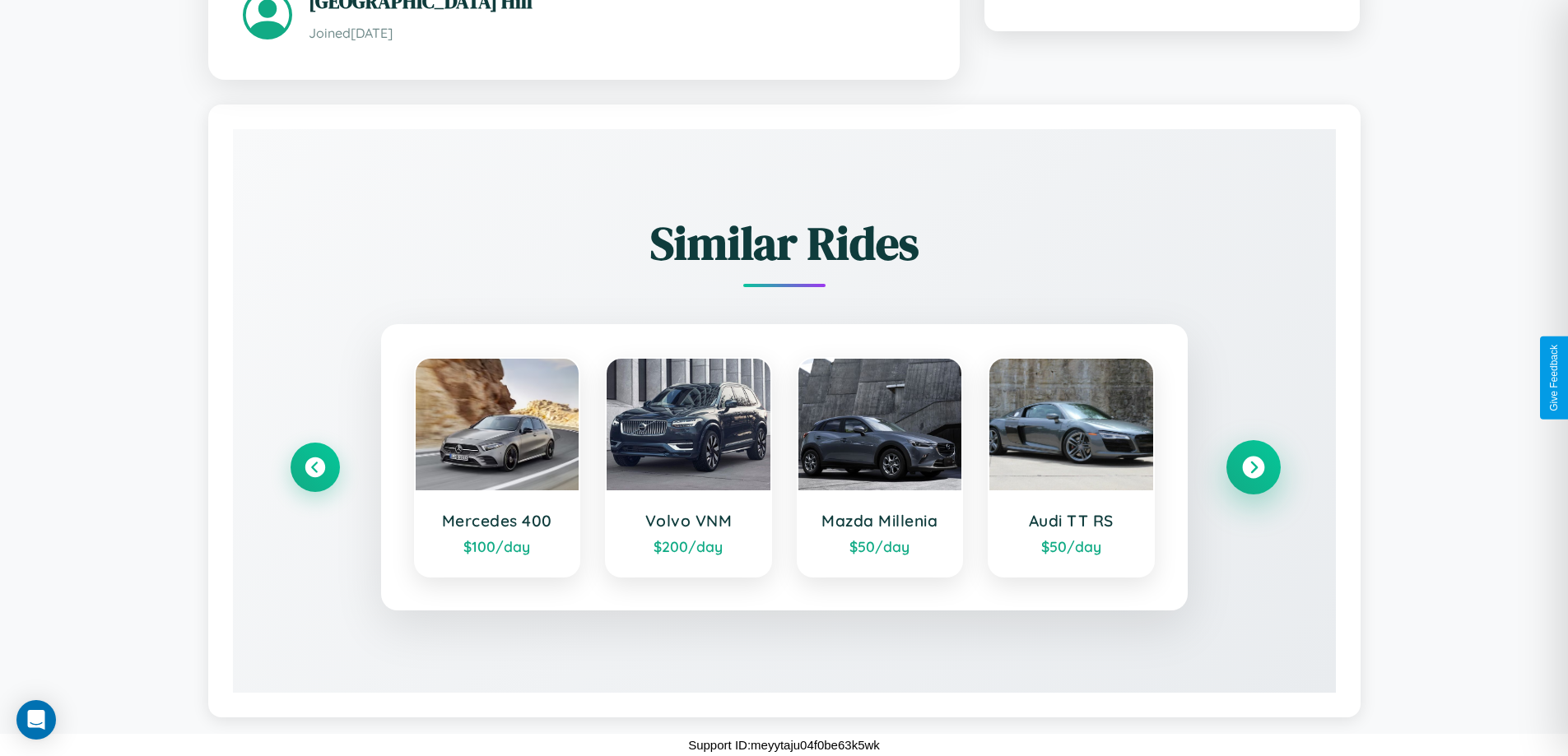
click at [1253, 466] on icon at bounding box center [1253, 467] width 22 height 22
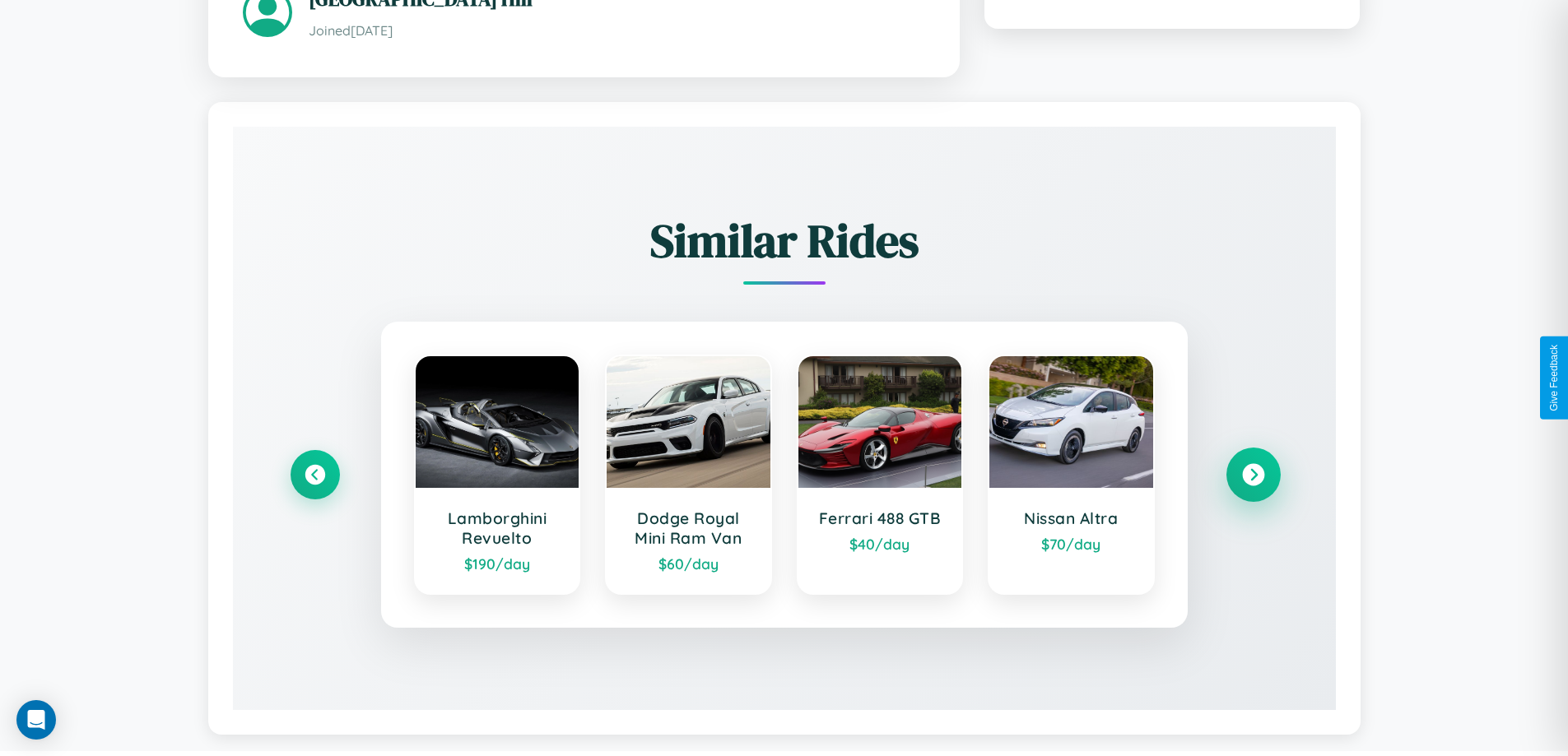
click at [1253, 476] on icon at bounding box center [1253, 475] width 22 height 22
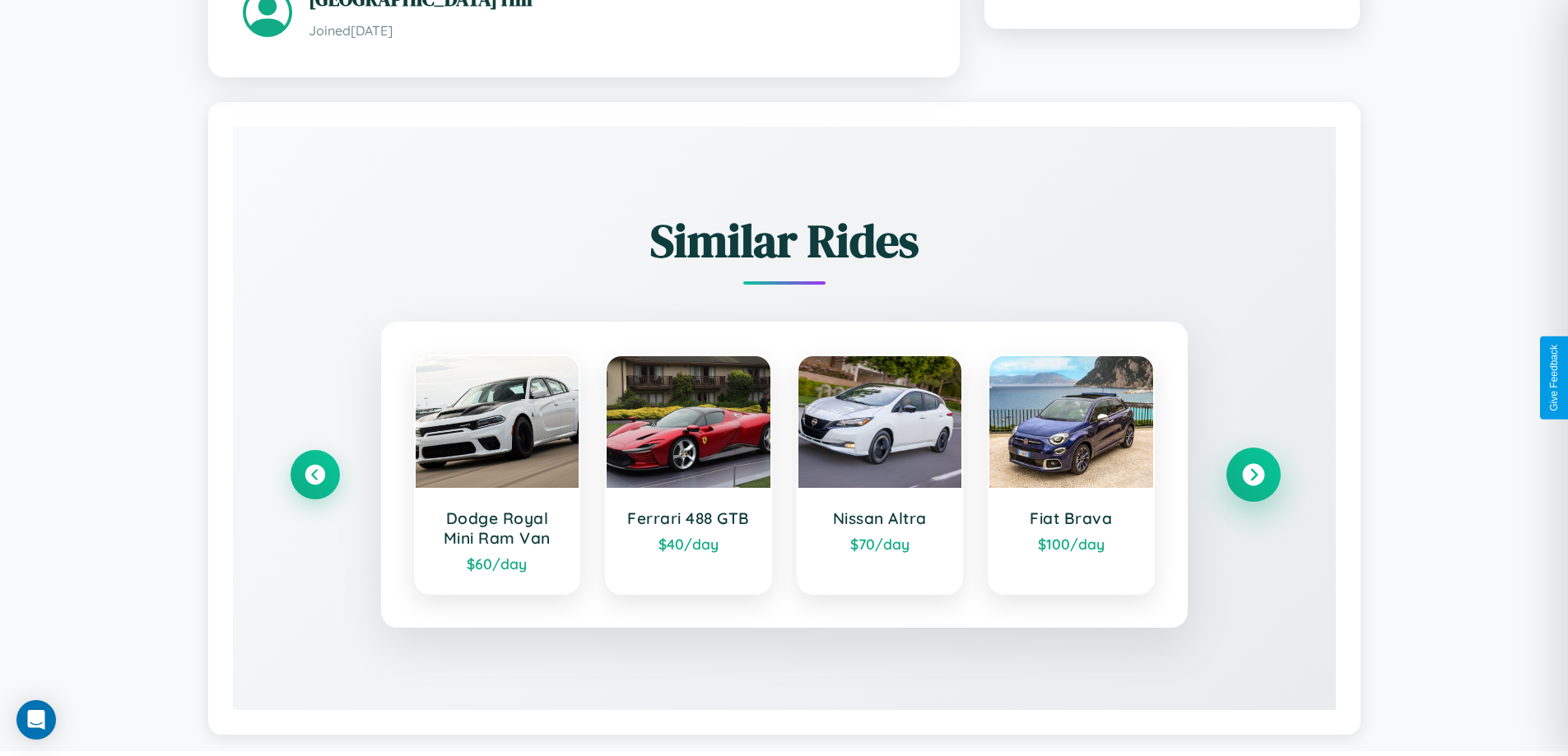
click at [1253, 476] on icon at bounding box center [1253, 475] width 22 height 22
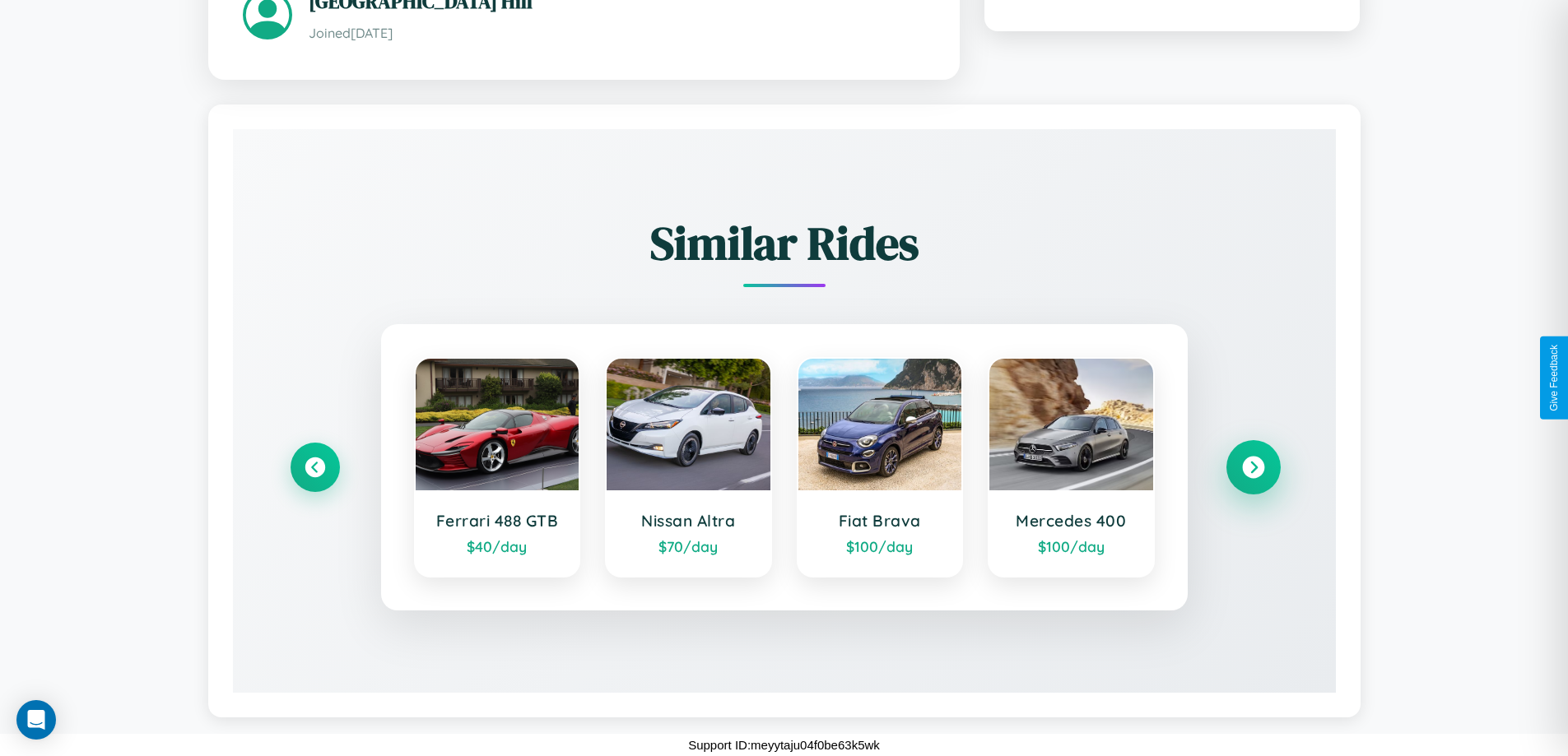
click at [1253, 466] on icon at bounding box center [1253, 467] width 22 height 22
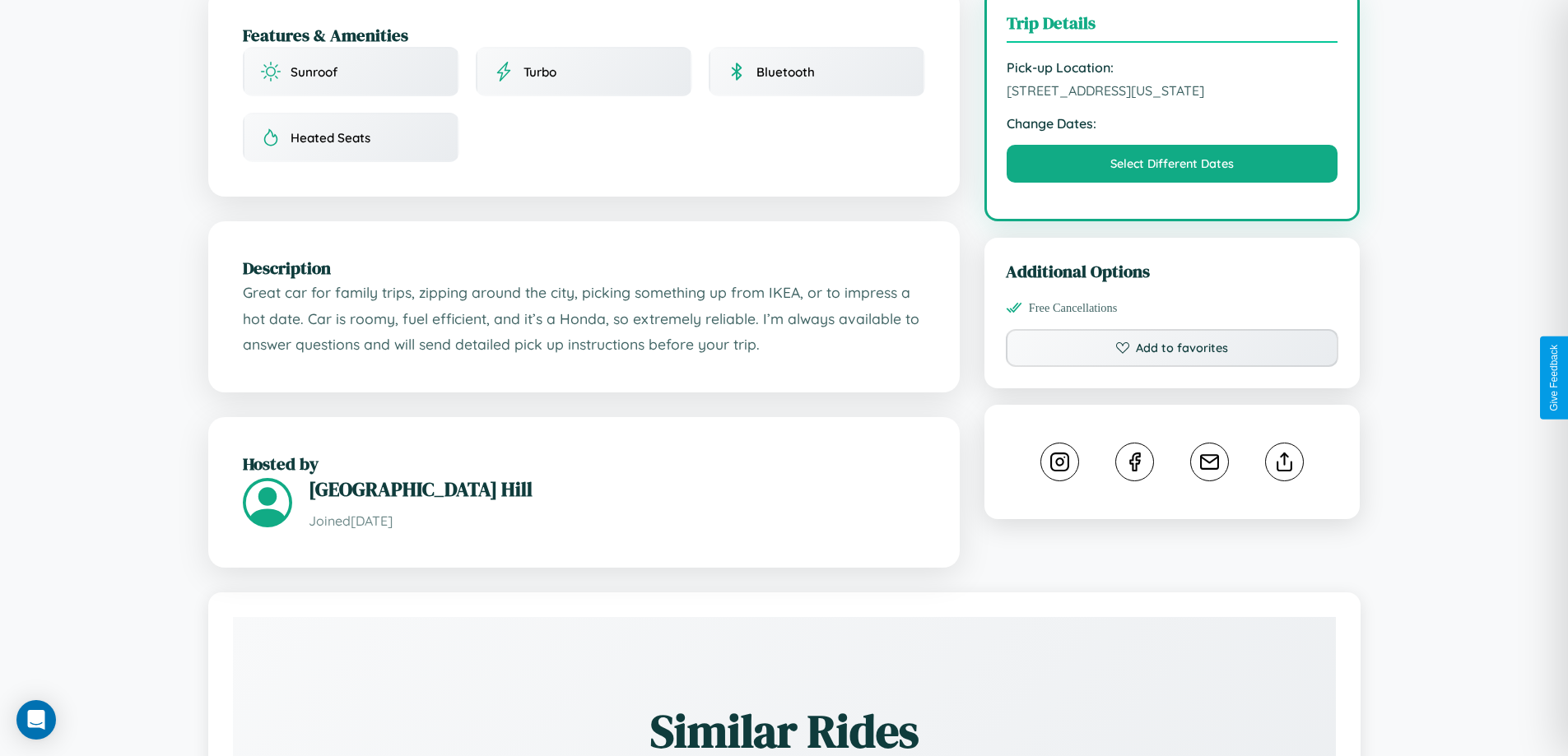
scroll to position [427, 0]
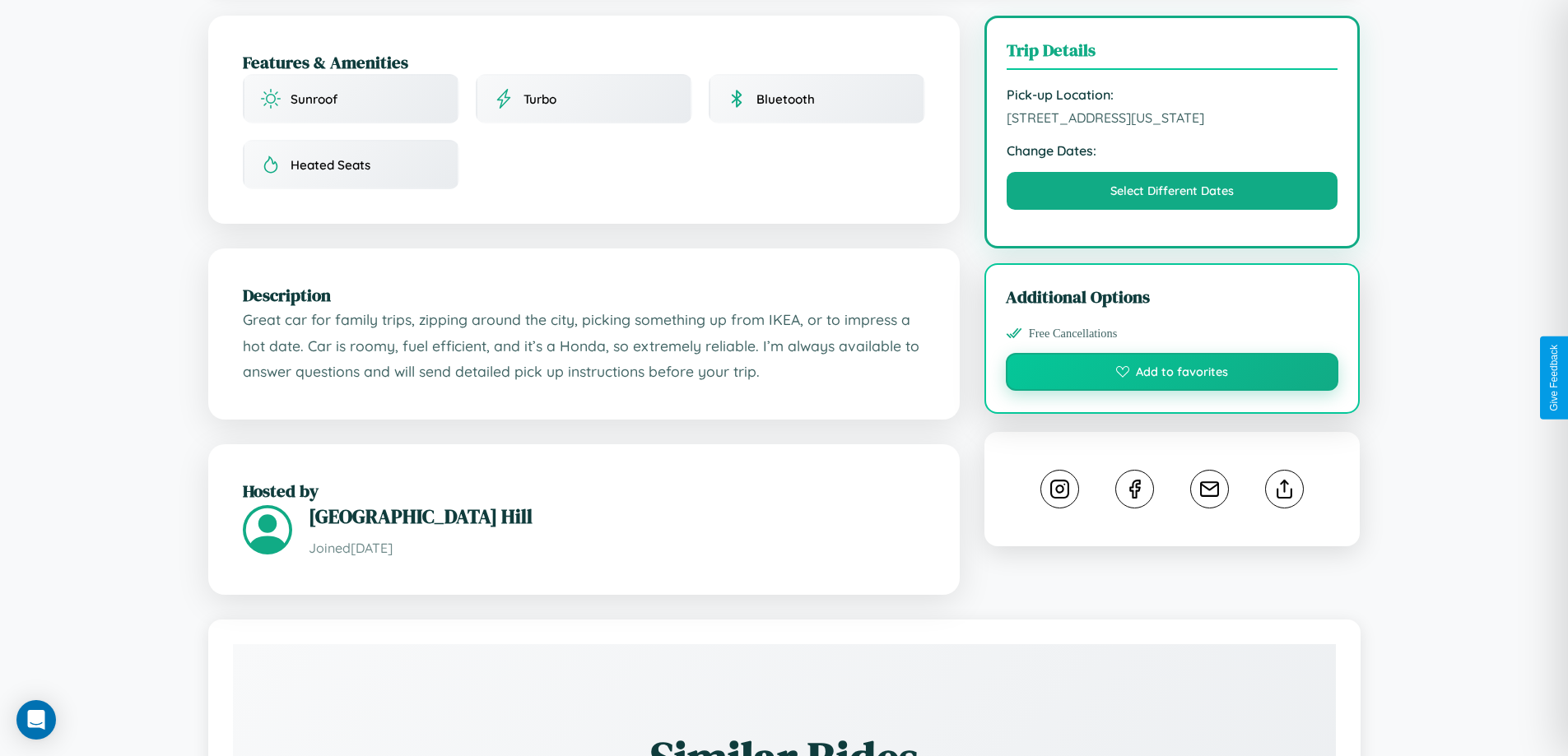
click at [1172, 375] on button "Add to favorites" at bounding box center [1172, 371] width 333 height 38
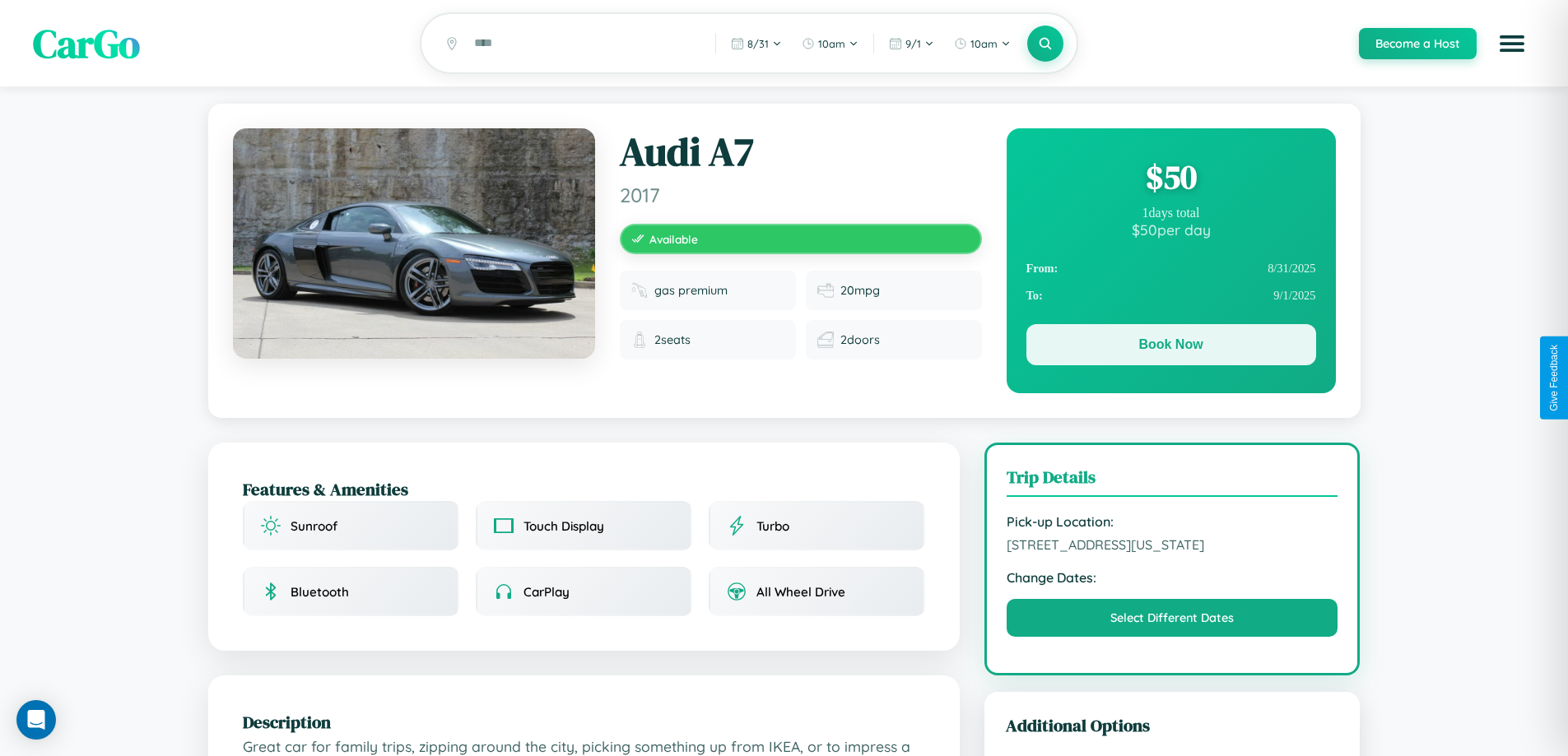
click at [1170, 347] on button "Book Now" at bounding box center [1171, 345] width 290 height 41
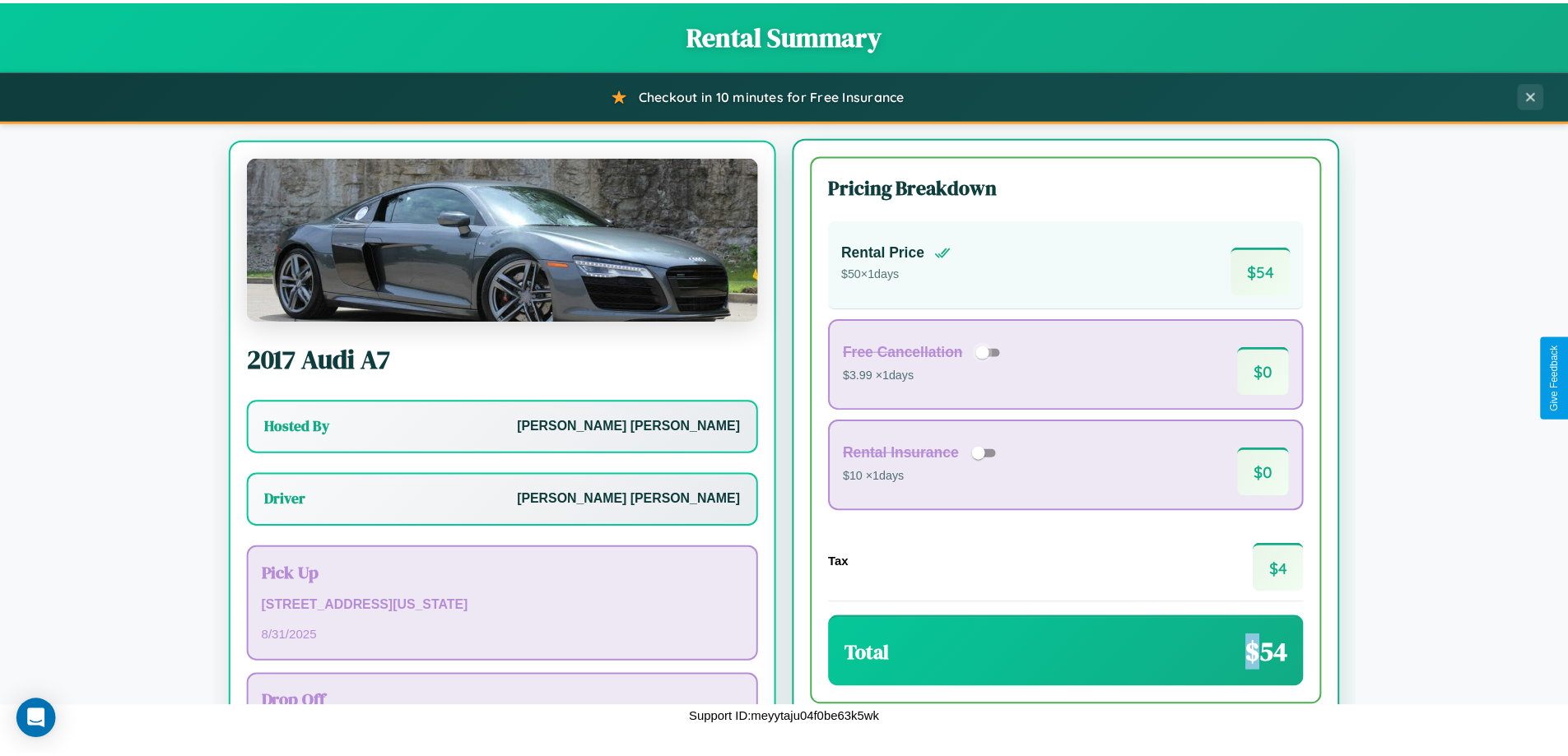
scroll to position [76, 0]
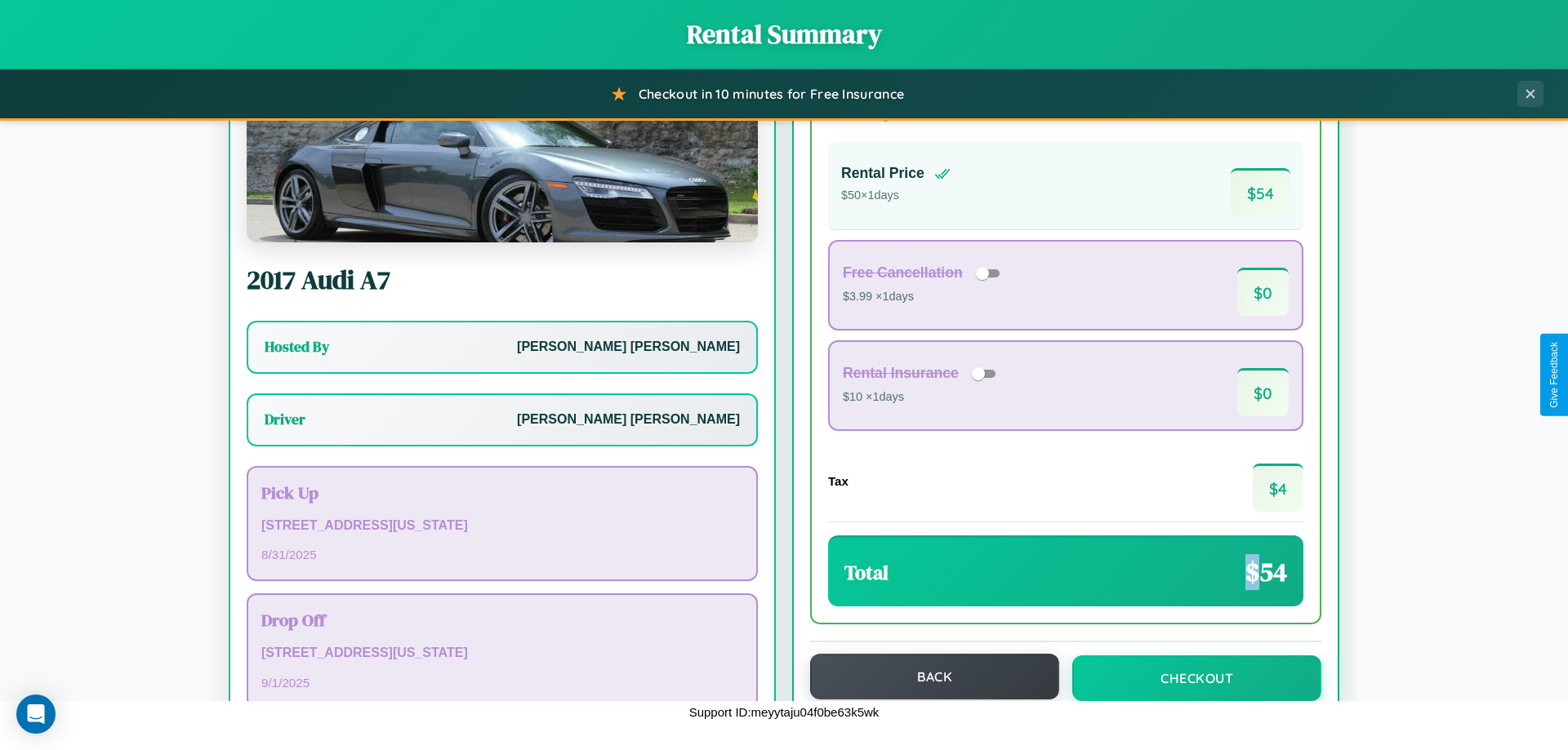
click at [927, 677] on button "Back" at bounding box center [934, 677] width 249 height 46
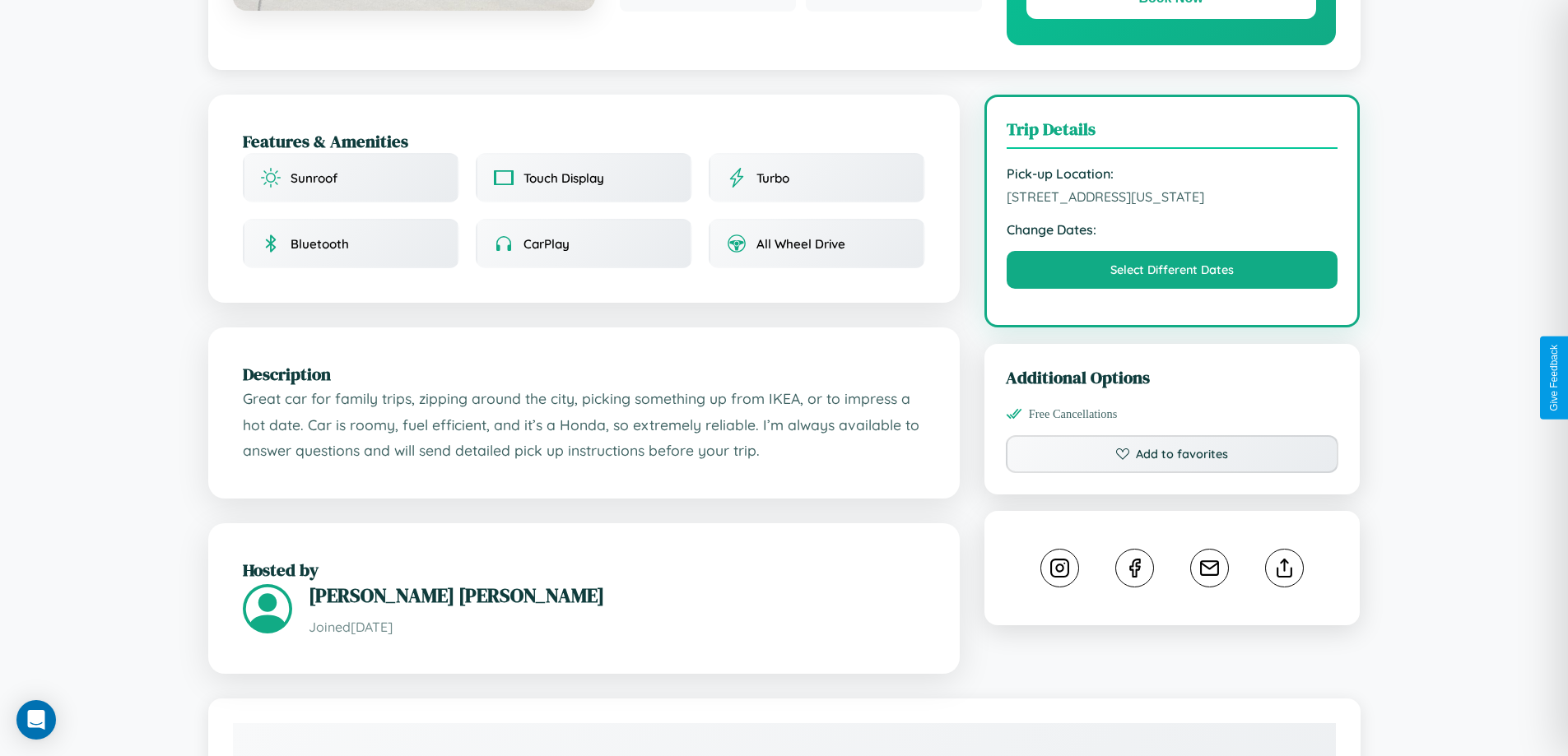
scroll to position [541, 0]
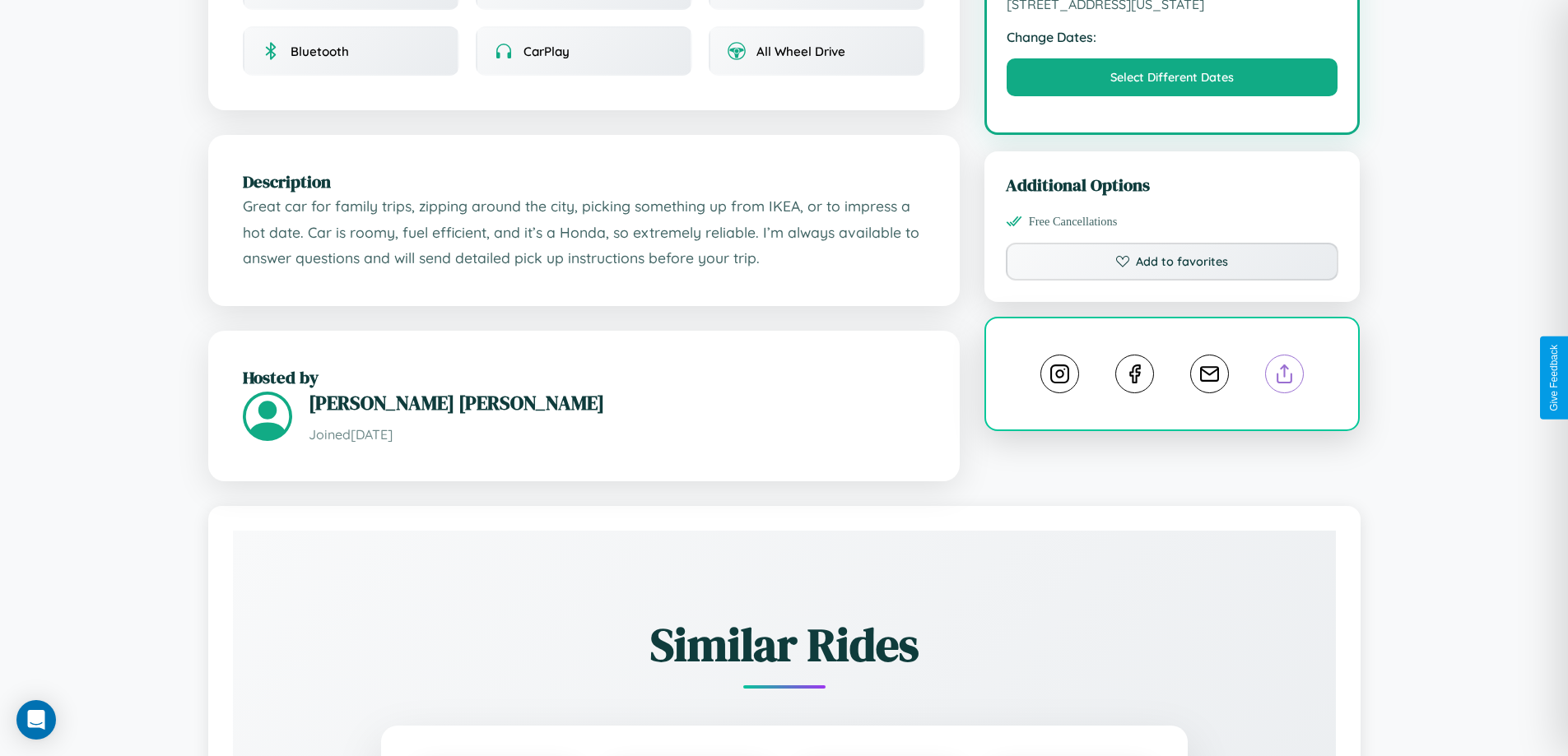
click at [1285, 377] on line at bounding box center [1285, 371] width 0 height 11
